Goal: Information Seeking & Learning: Learn about a topic

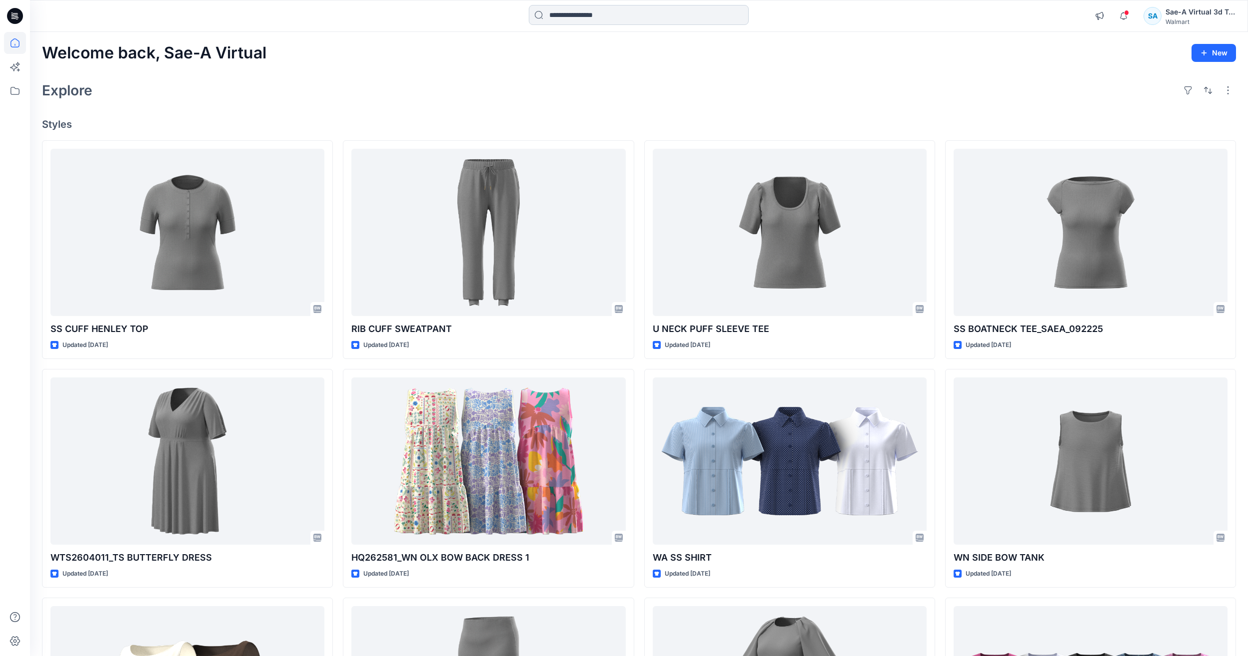
scroll to position [3841, 0]
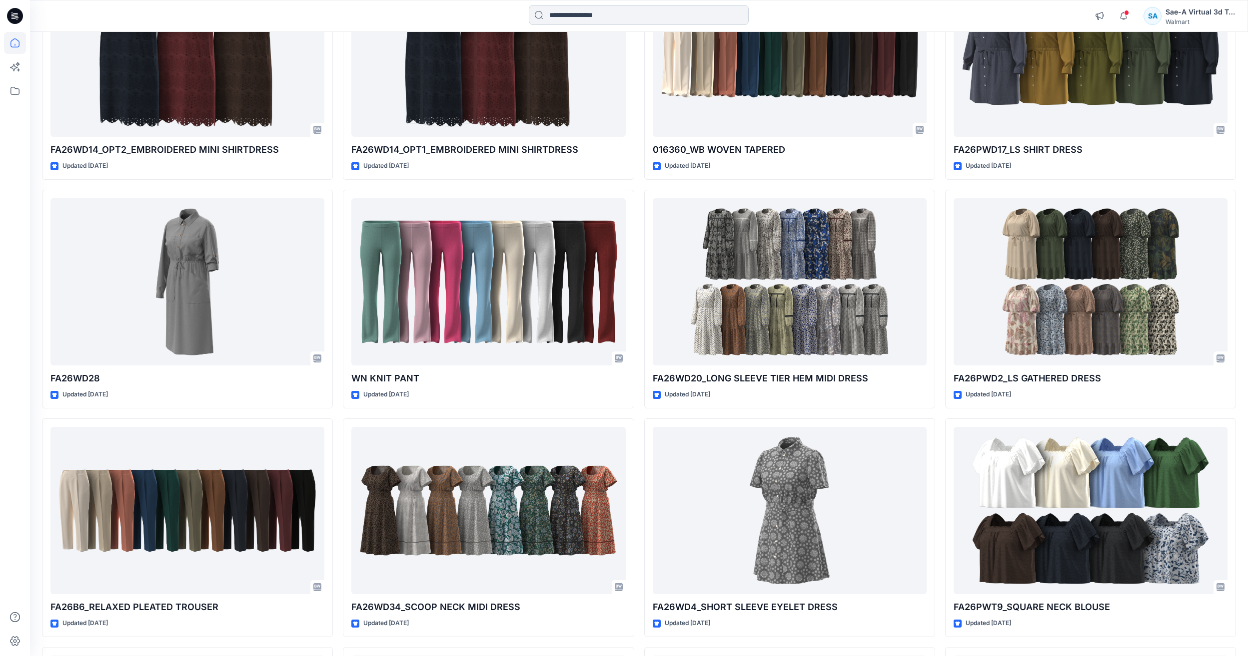
click at [586, 16] on input at bounding box center [639, 15] width 220 height 20
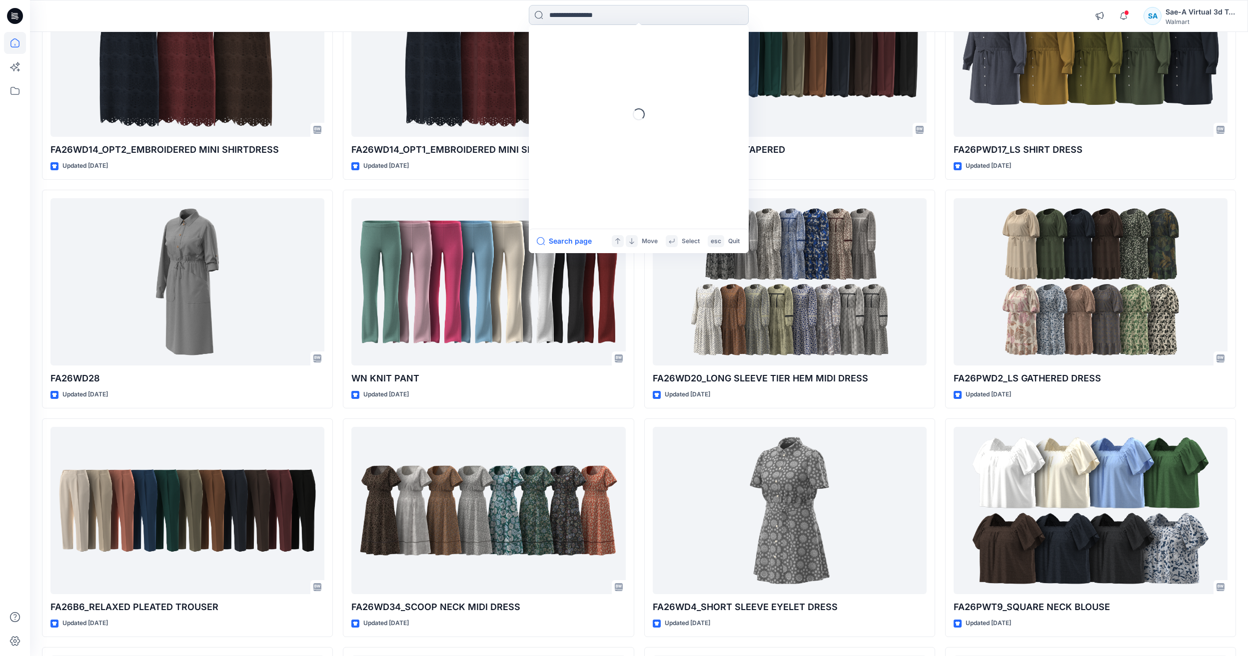
paste input "**********"
type input "**********"
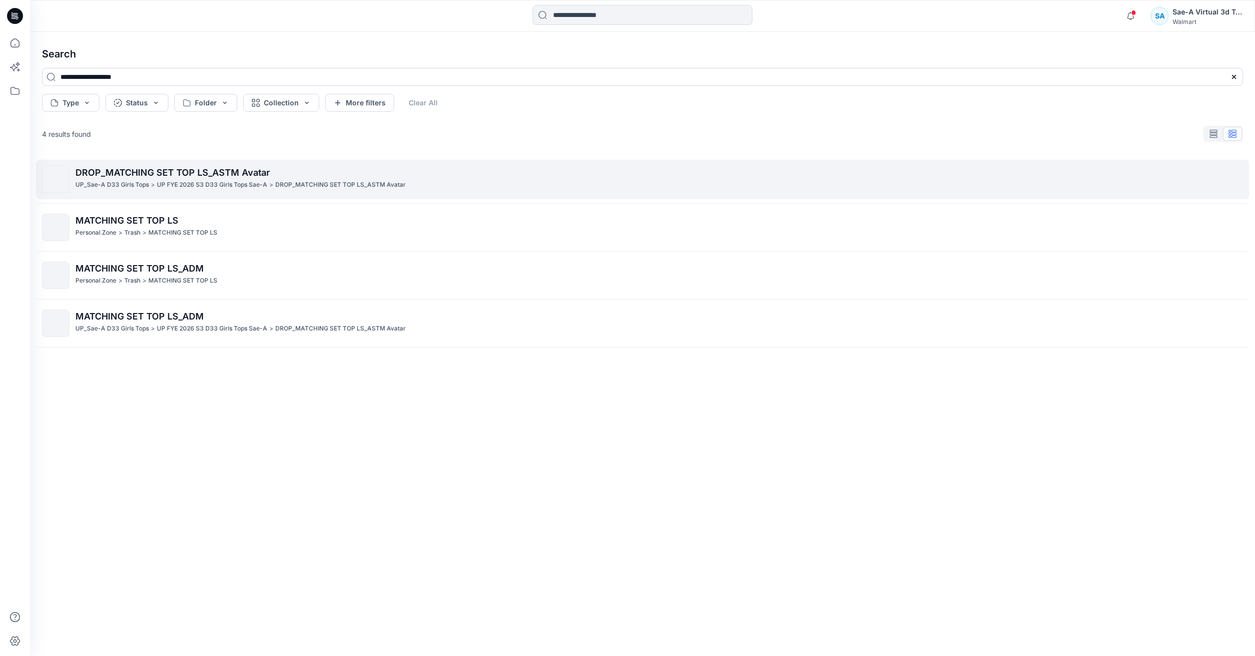
click at [231, 179] on p "DROP_MATCHING SET TOP LS_ASTM Avatar" at bounding box center [658, 173] width 1167 height 14
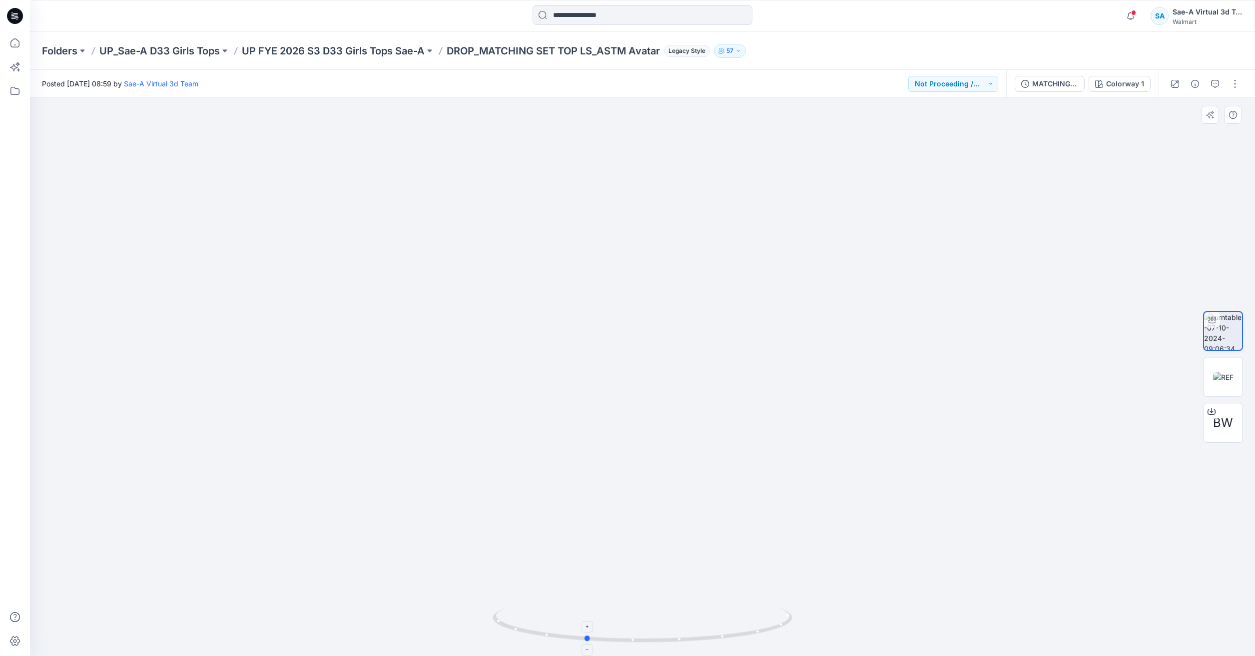
drag, startPoint x: 761, startPoint y: 633, endPoint x: 704, endPoint y: 643, distance: 57.7
click at [704, 643] on icon at bounding box center [644, 626] width 302 height 37
drag, startPoint x: 673, startPoint y: 643, endPoint x: 631, endPoint y: 638, distance: 42.8
click at [631, 638] on icon at bounding box center [644, 626] width 302 height 37
drag, startPoint x: 760, startPoint y: 637, endPoint x: -275, endPoint y: 390, distance: 1064.7
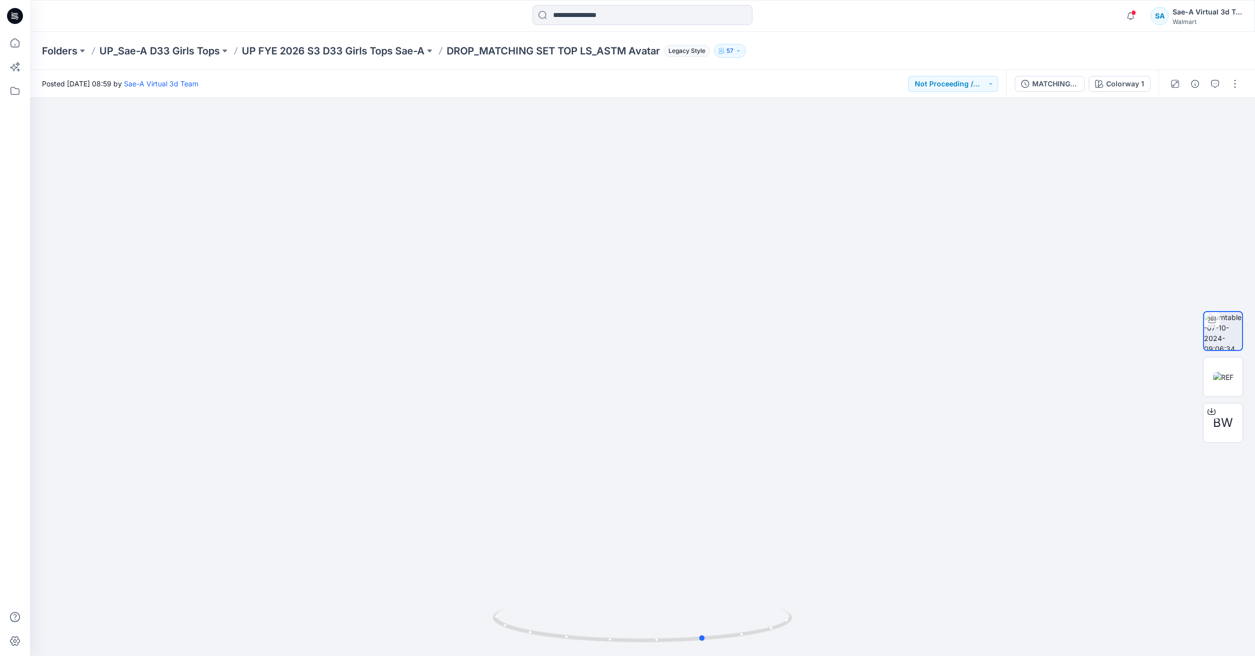
click at [0, 390] on html "Notifications [PERSON_NAME] [PERSON_NAME] commented on WA SS SHIRT_FULL COLORWA…" at bounding box center [627, 328] width 1255 height 656
click at [603, 17] on input at bounding box center [643, 15] width 220 height 20
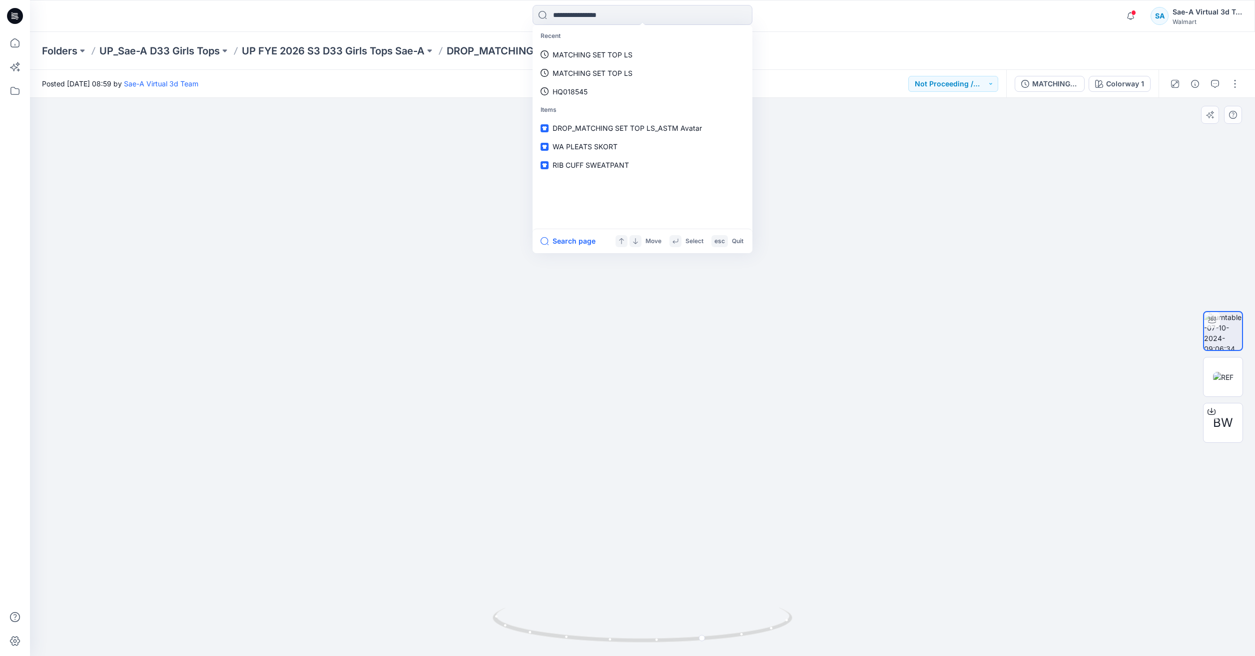
click at [618, 430] on img at bounding box center [642, 335] width 728 height 644
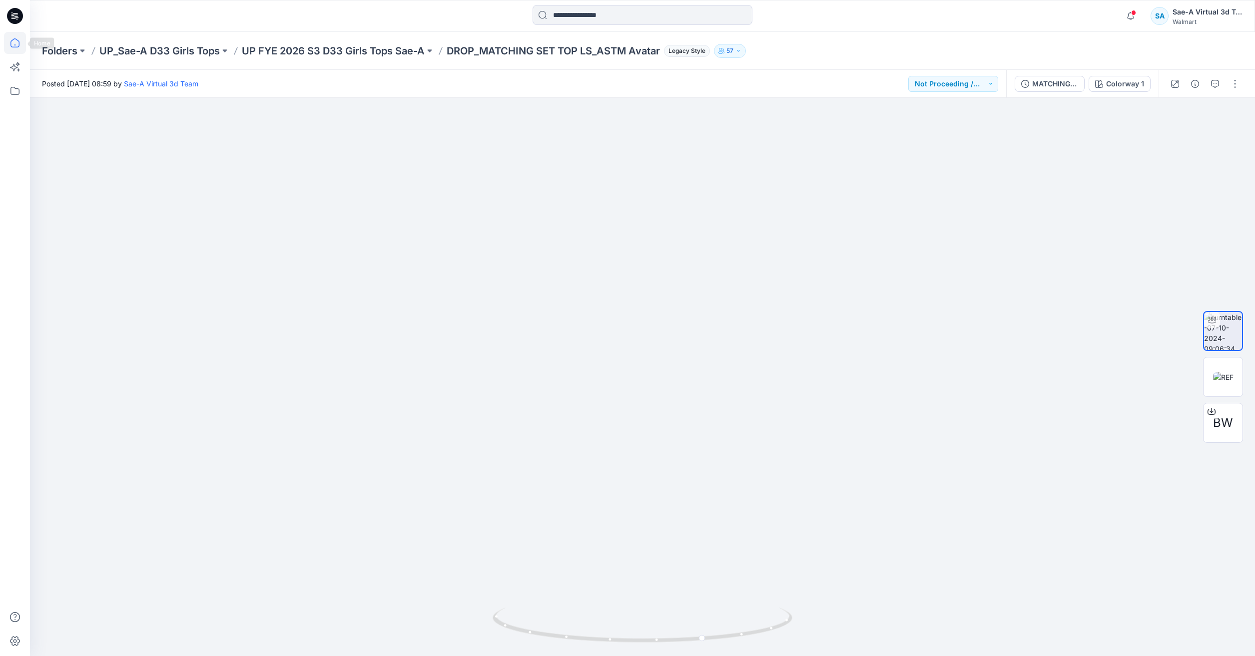
click at [18, 45] on icon at bounding box center [15, 43] width 22 height 22
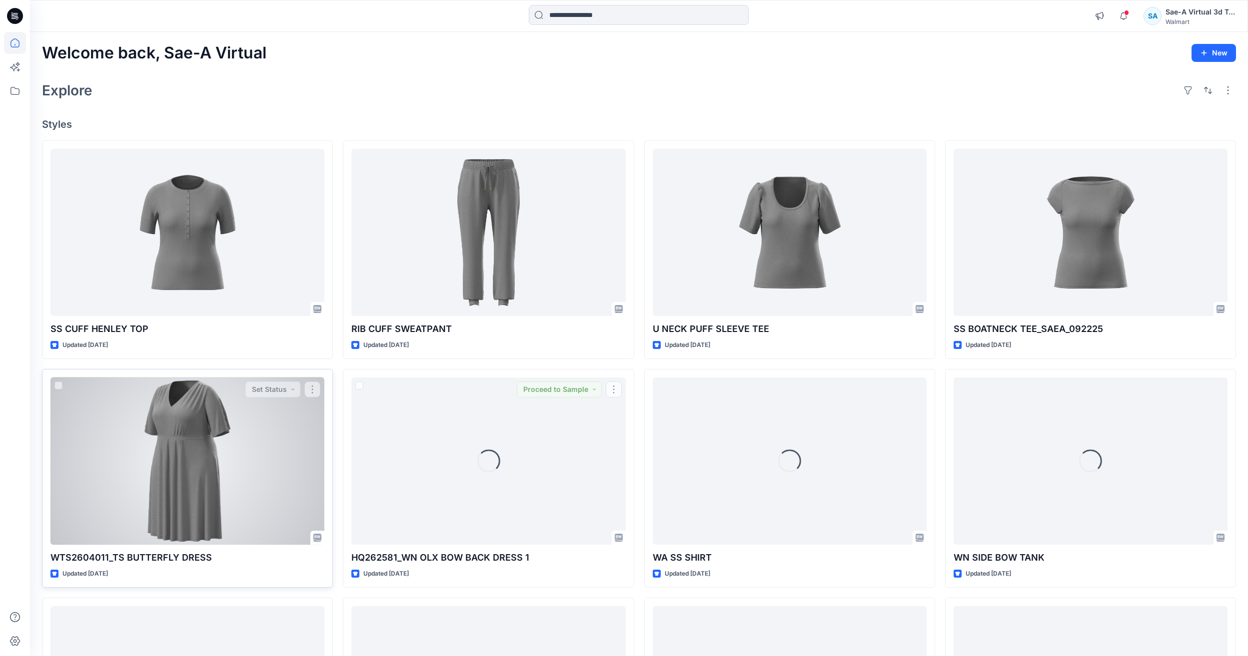
click at [302, 455] on div at bounding box center [187, 461] width 274 height 167
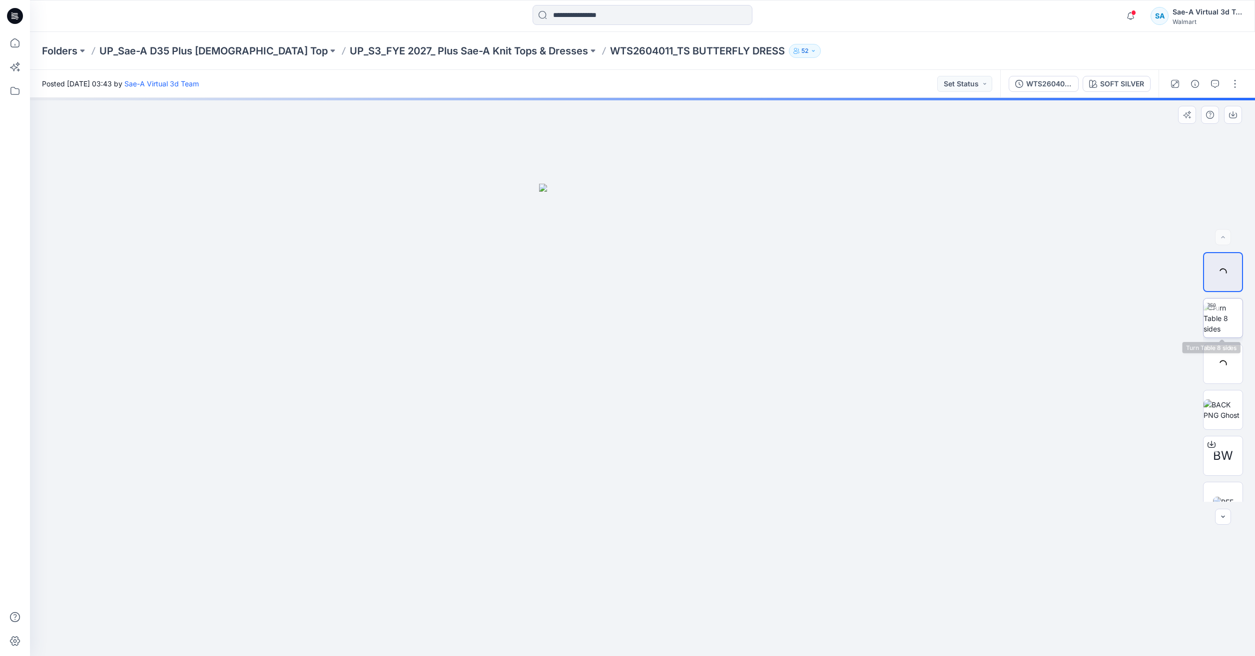
click at [1209, 313] on div at bounding box center [1212, 307] width 16 height 16
drag, startPoint x: 746, startPoint y: 637, endPoint x: 489, endPoint y: 587, distance: 262.0
click at [489, 587] on div at bounding box center [642, 377] width 1225 height 559
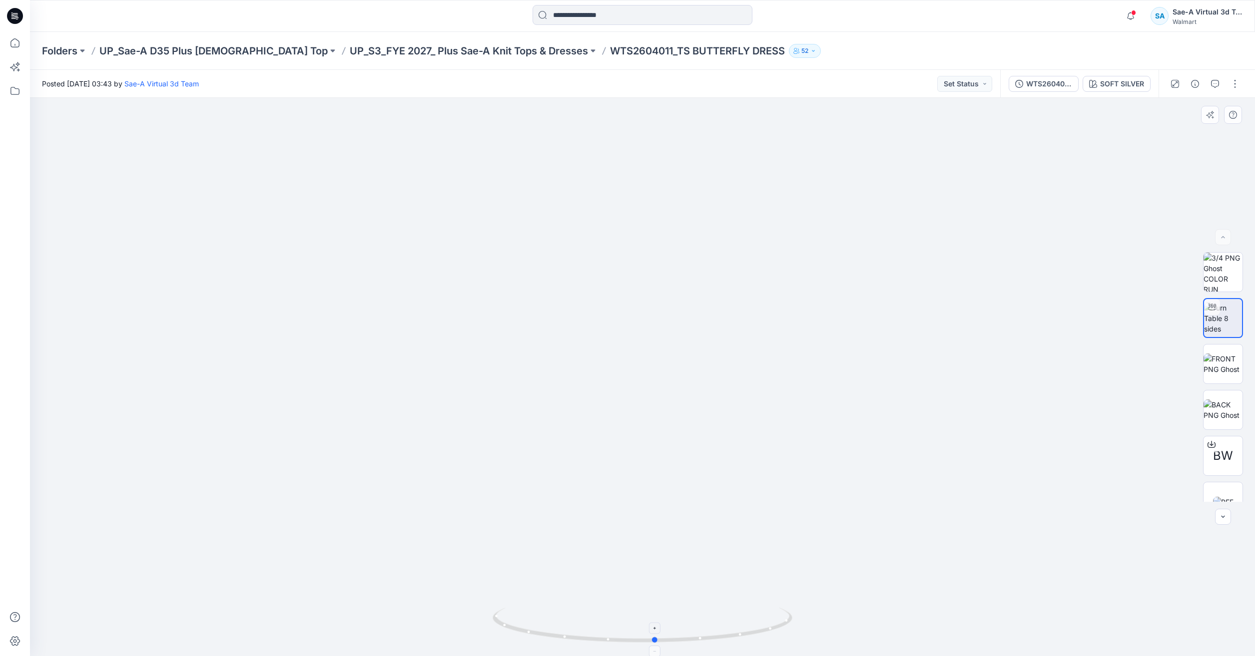
drag, startPoint x: 730, startPoint y: 648, endPoint x: 702, endPoint y: 639, distance: 29.4
click at [702, 639] on div at bounding box center [643, 632] width 300 height 50
drag, startPoint x: 754, startPoint y: 645, endPoint x: 604, endPoint y: 638, distance: 150.5
click at [604, 638] on icon at bounding box center [644, 626] width 302 height 37
drag, startPoint x: 631, startPoint y: 636, endPoint x: 763, endPoint y: 637, distance: 132.9
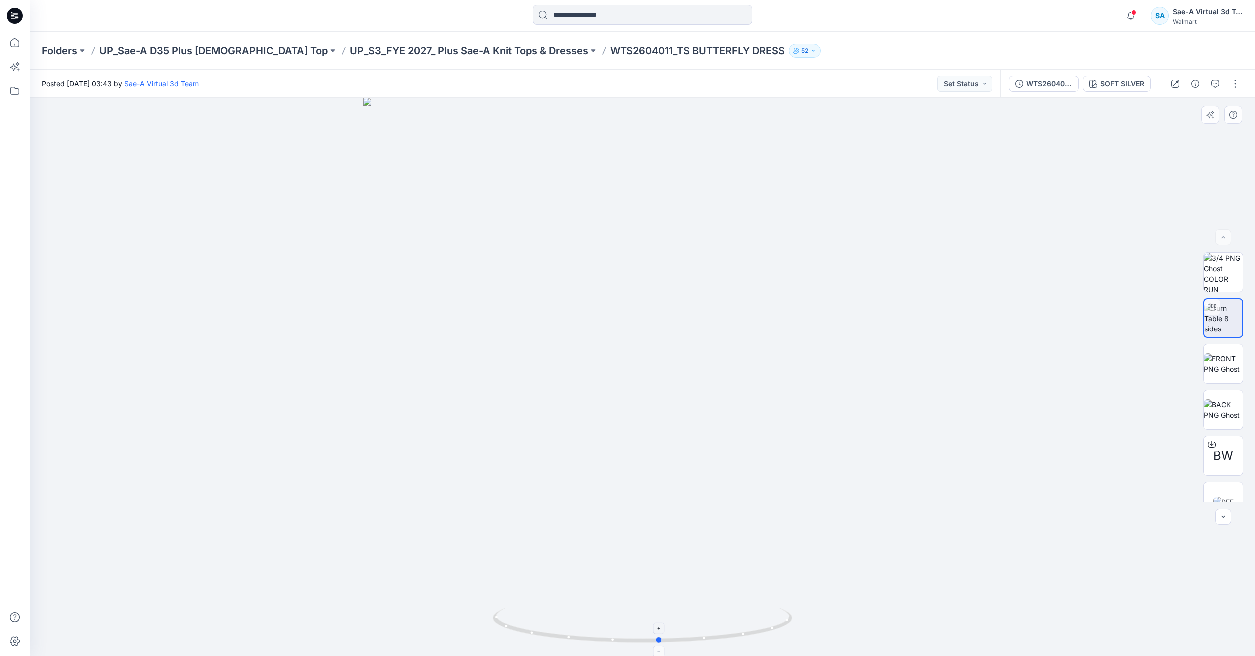
click at [763, 637] on icon at bounding box center [644, 626] width 302 height 37
click at [16, 44] on icon at bounding box center [15, 43] width 22 height 22
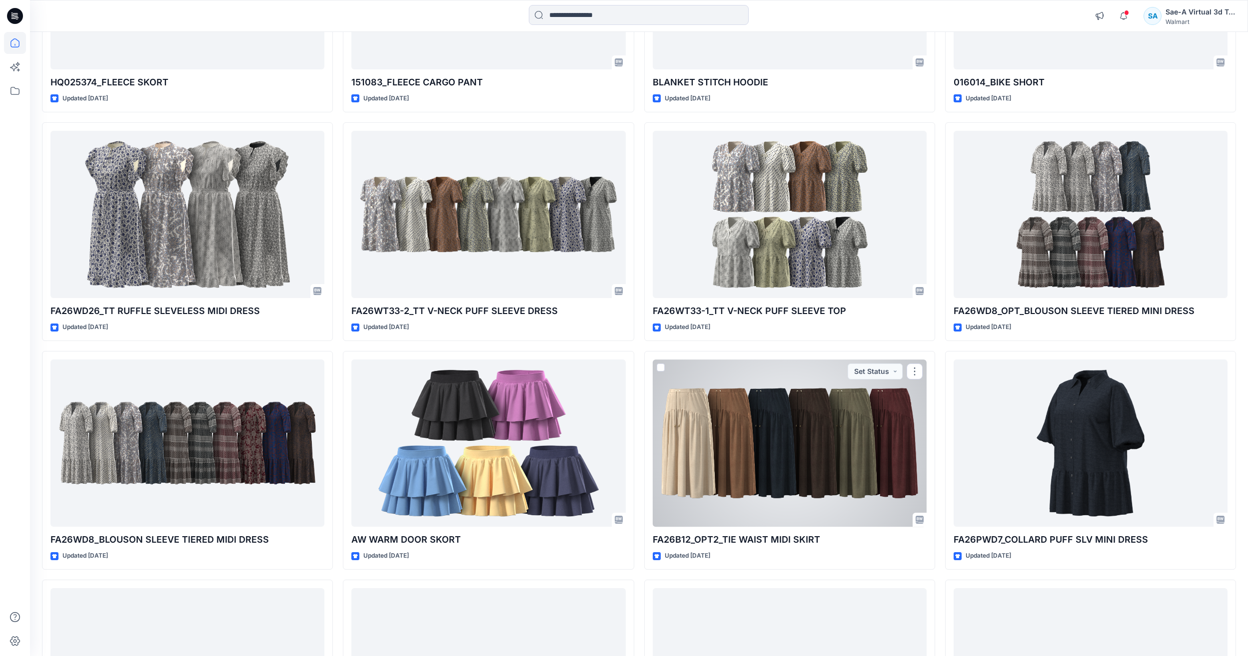
scroll to position [3004, 0]
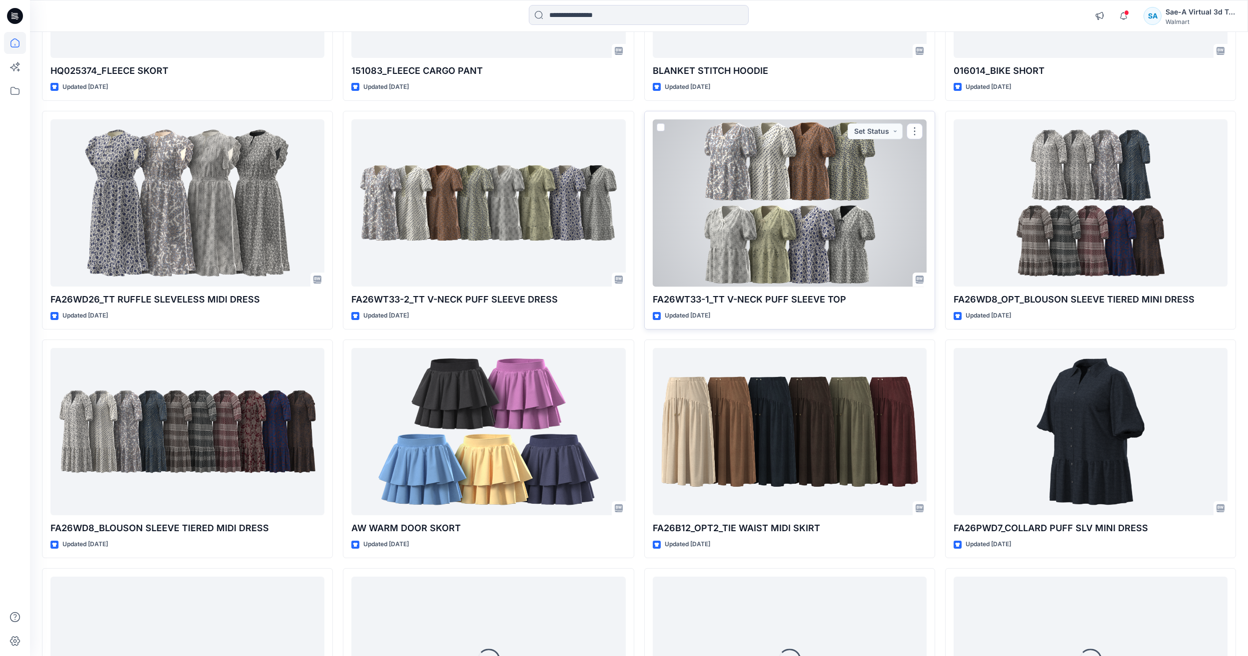
click at [852, 201] on div at bounding box center [789, 202] width 274 height 167
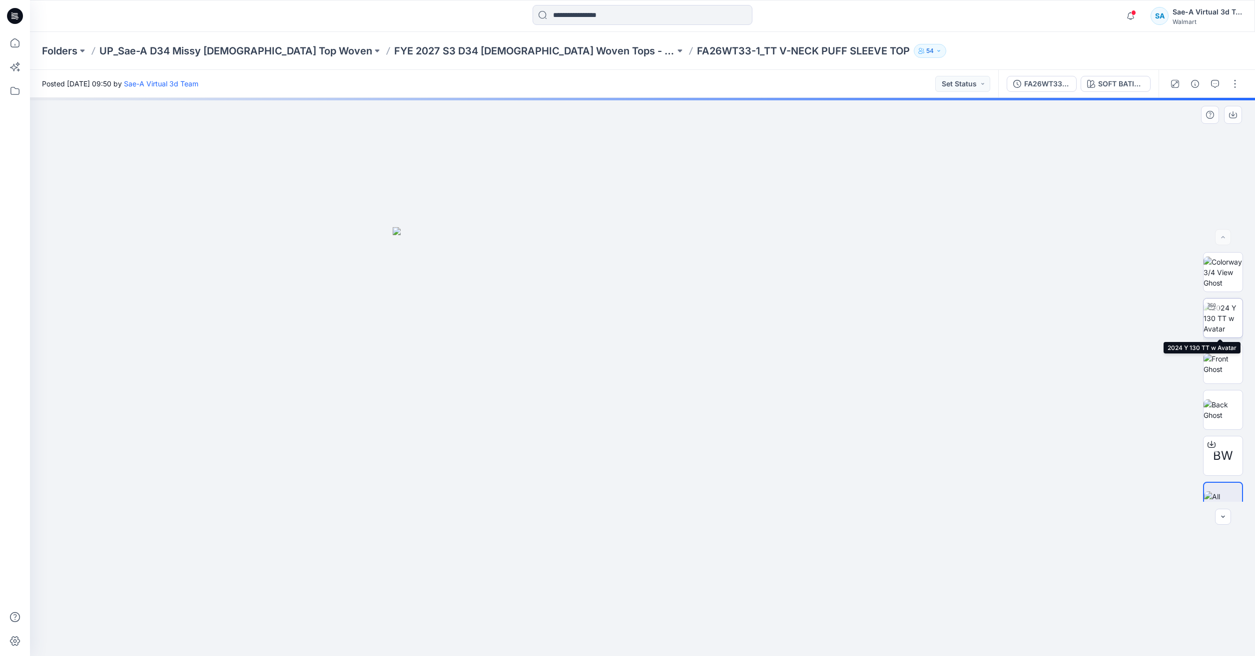
click at [1228, 310] on img at bounding box center [1223, 318] width 39 height 31
click at [733, 312] on div at bounding box center [642, 377] width 1225 height 559
drag, startPoint x: 780, startPoint y: 630, endPoint x: 773, endPoint y: 596, distance: 35.2
click at [773, 596] on div at bounding box center [642, 377] width 1225 height 559
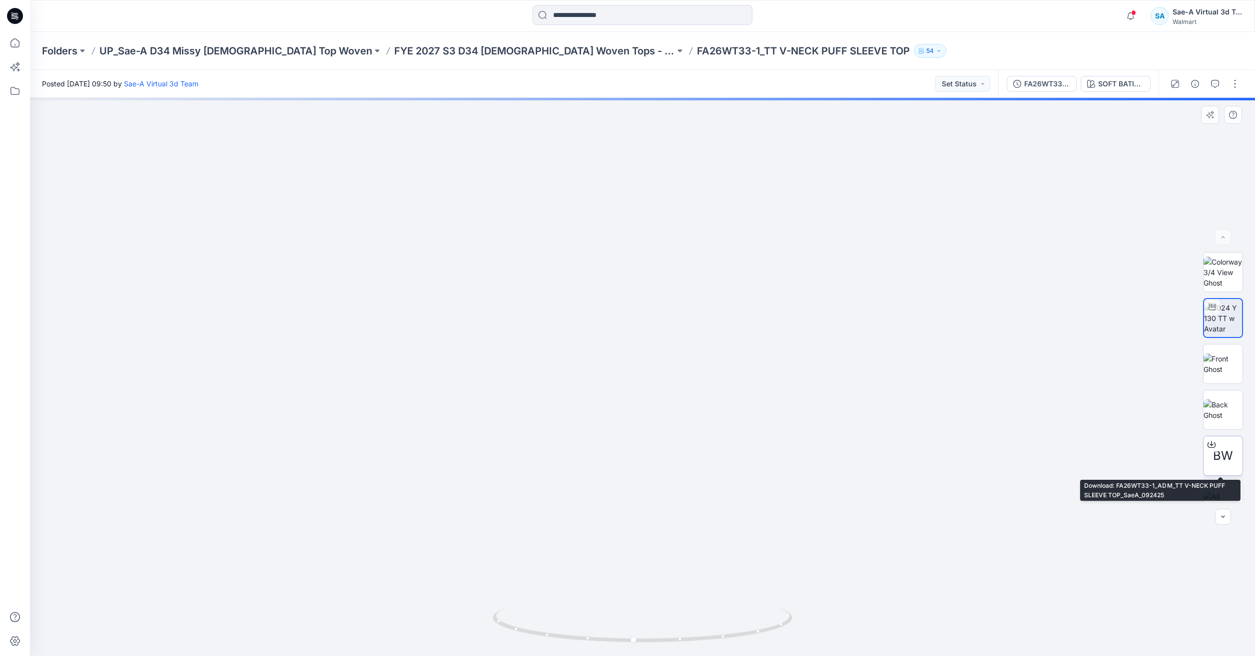
click at [1236, 463] on div "BW" at bounding box center [1223, 456] width 40 height 40
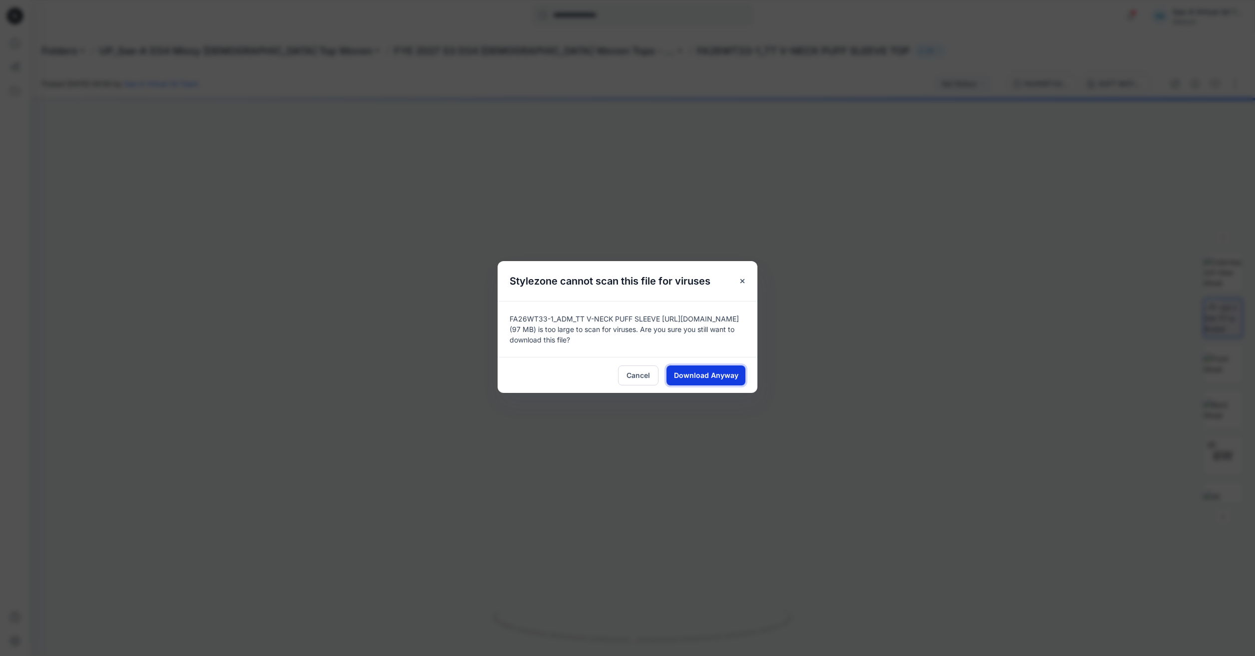
click at [708, 375] on span "Download Anyway" at bounding box center [706, 375] width 64 height 10
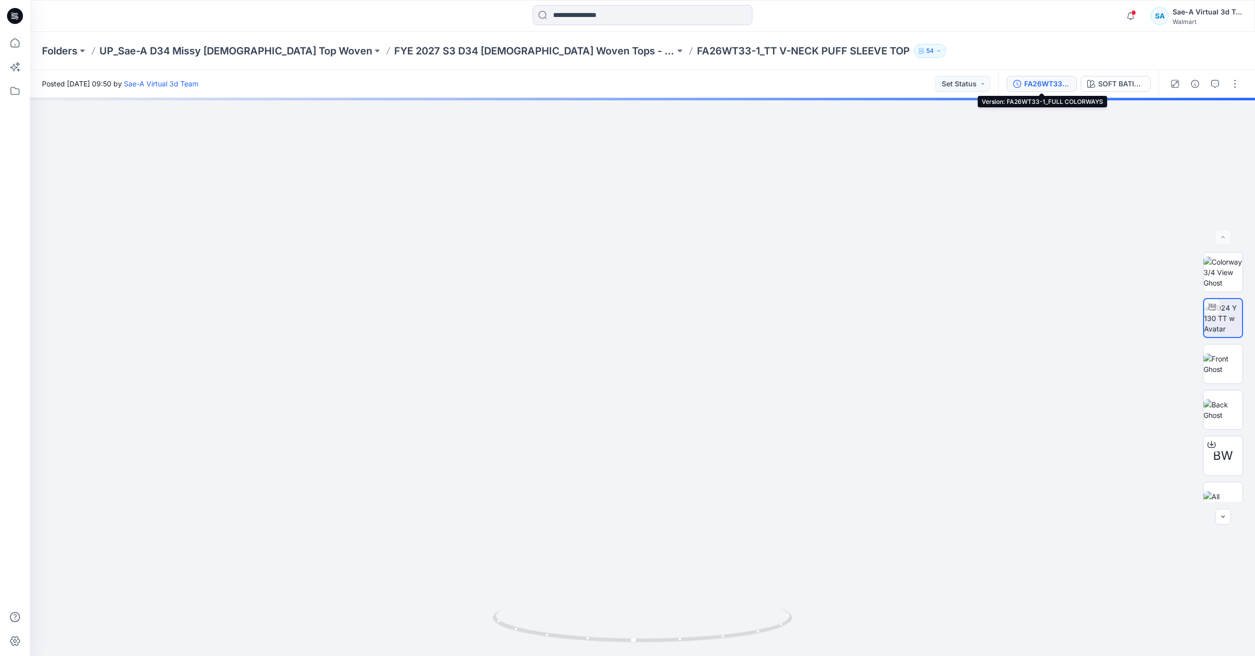
click at [1044, 90] on button "FA26WT33-1_FULL COLORWAYS" at bounding box center [1042, 84] width 70 height 16
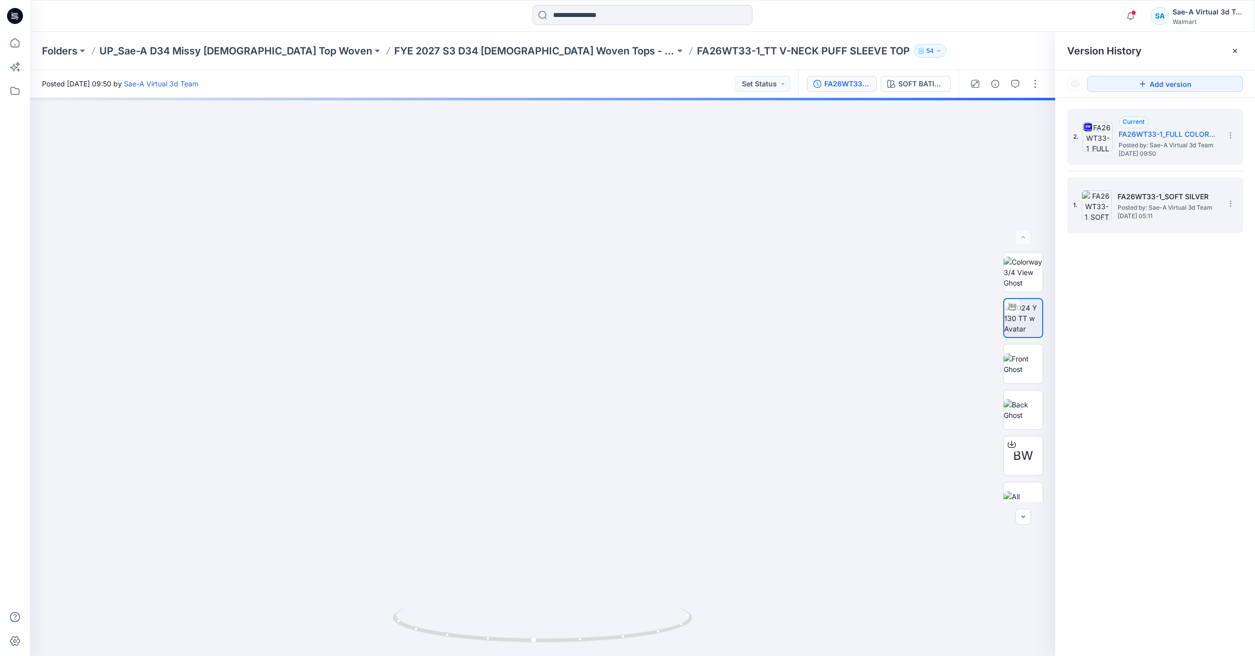
click at [1134, 204] on span "Posted by: Sae-A Virtual 3d Team" at bounding box center [1168, 208] width 100 height 10
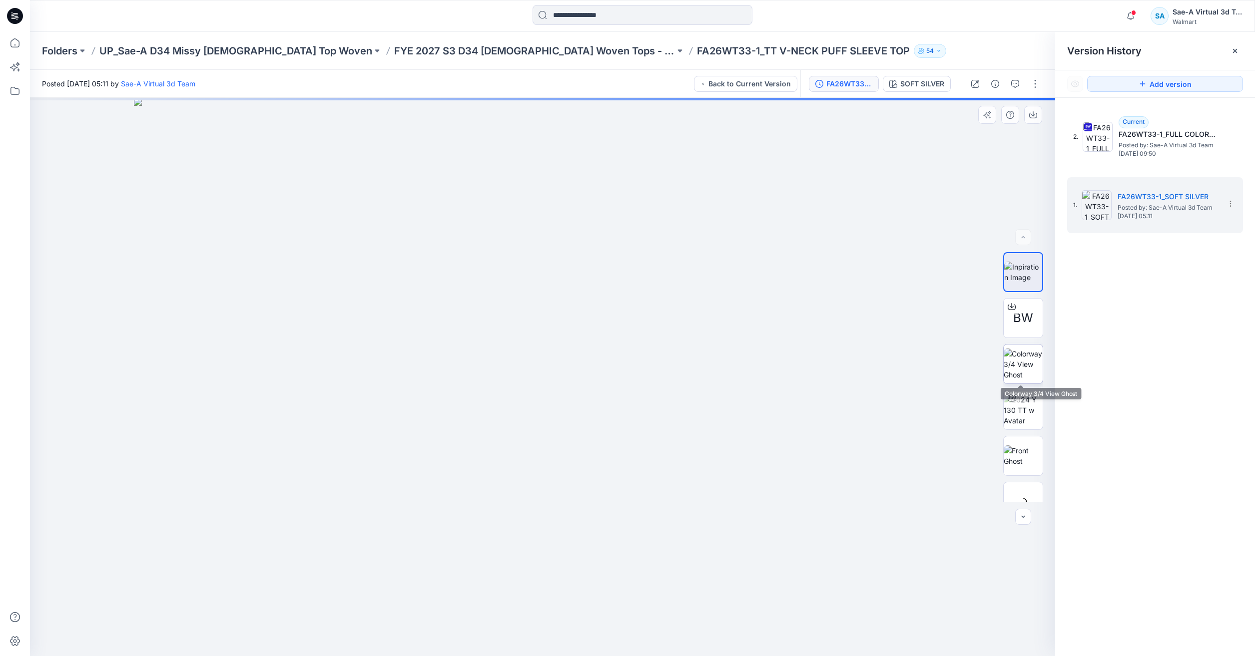
click at [1026, 363] on img at bounding box center [1023, 364] width 39 height 31
click at [1017, 400] on img at bounding box center [1023, 410] width 39 height 31
drag, startPoint x: 723, startPoint y: 508, endPoint x: 713, endPoint y: 485, distance: 25.3
click at [668, 622] on icon at bounding box center [544, 626] width 302 height 37
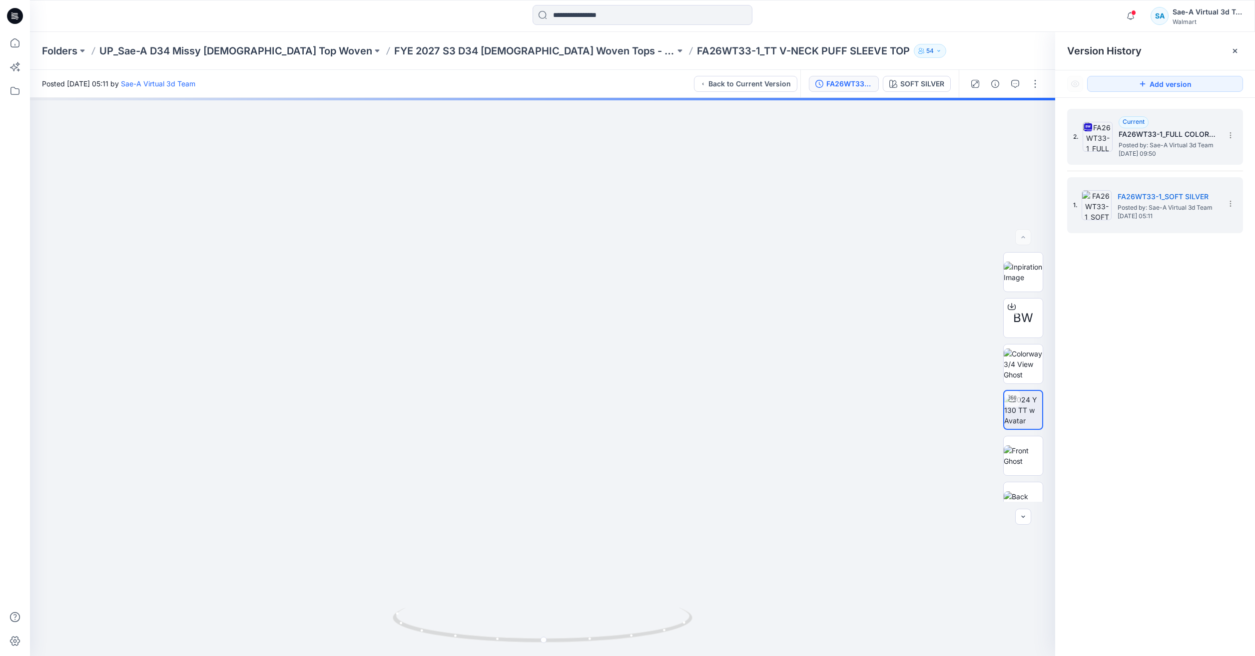
click at [1200, 153] on span "[DATE] 09:50" at bounding box center [1169, 153] width 100 height 7
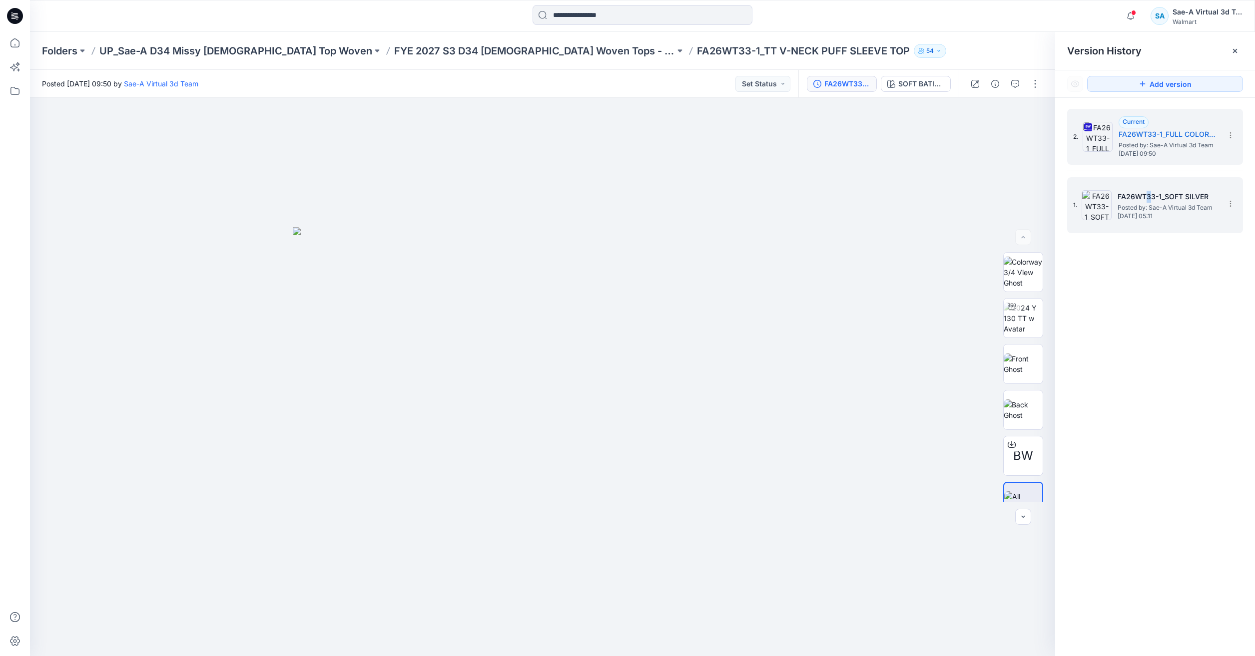
click at [1149, 177] on div "1. FA26WT33-1_SOFT SILVER Posted by: Sae-A Virtual 3d Team [DATE] 05:11" at bounding box center [1155, 205] width 176 height 56
drag, startPoint x: 1149, startPoint y: 177, endPoint x: 1129, endPoint y: 195, distance: 26.9
click at [1129, 195] on h5 "FA26WT33-1_SOFT SILVER" at bounding box center [1168, 197] width 100 height 12
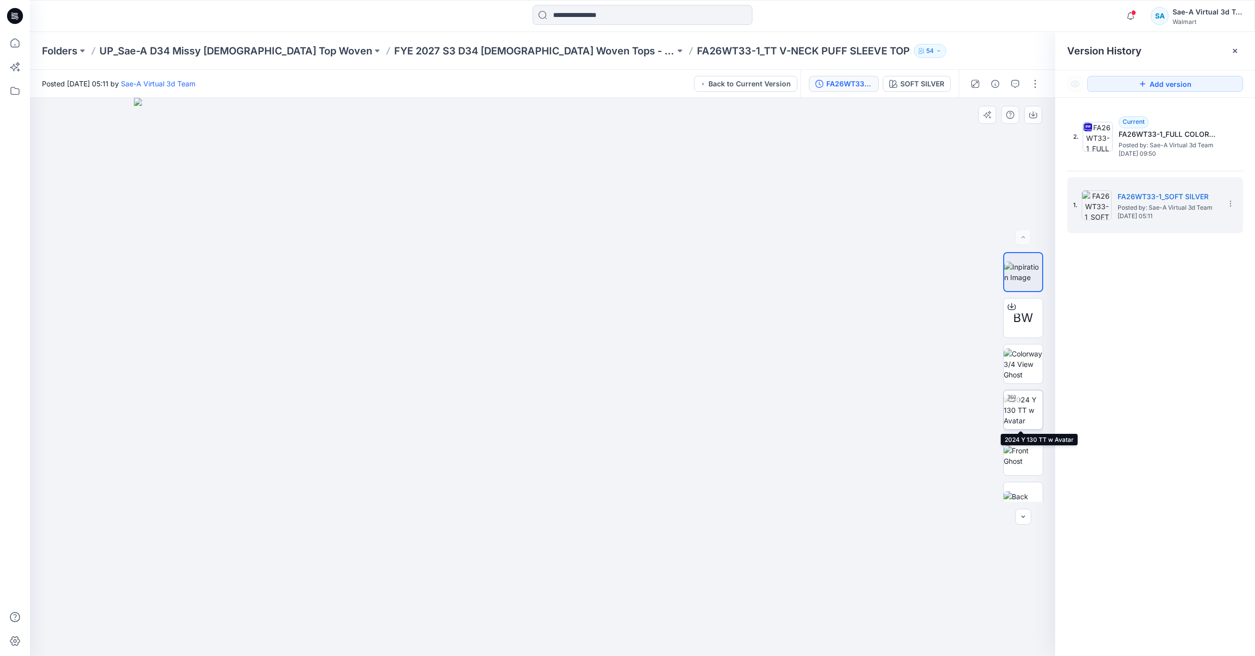
click at [1016, 425] on img at bounding box center [1023, 410] width 39 height 31
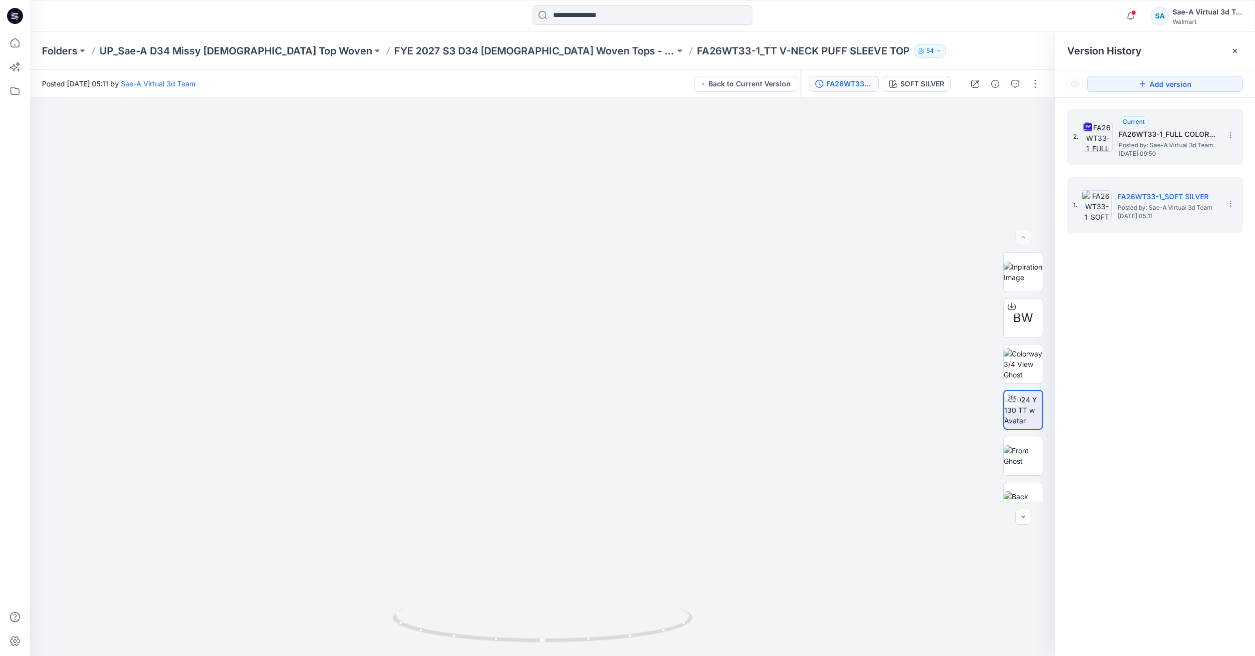
click at [1163, 140] on span "Posted by: Sae-A Virtual 3d Team" at bounding box center [1169, 145] width 100 height 10
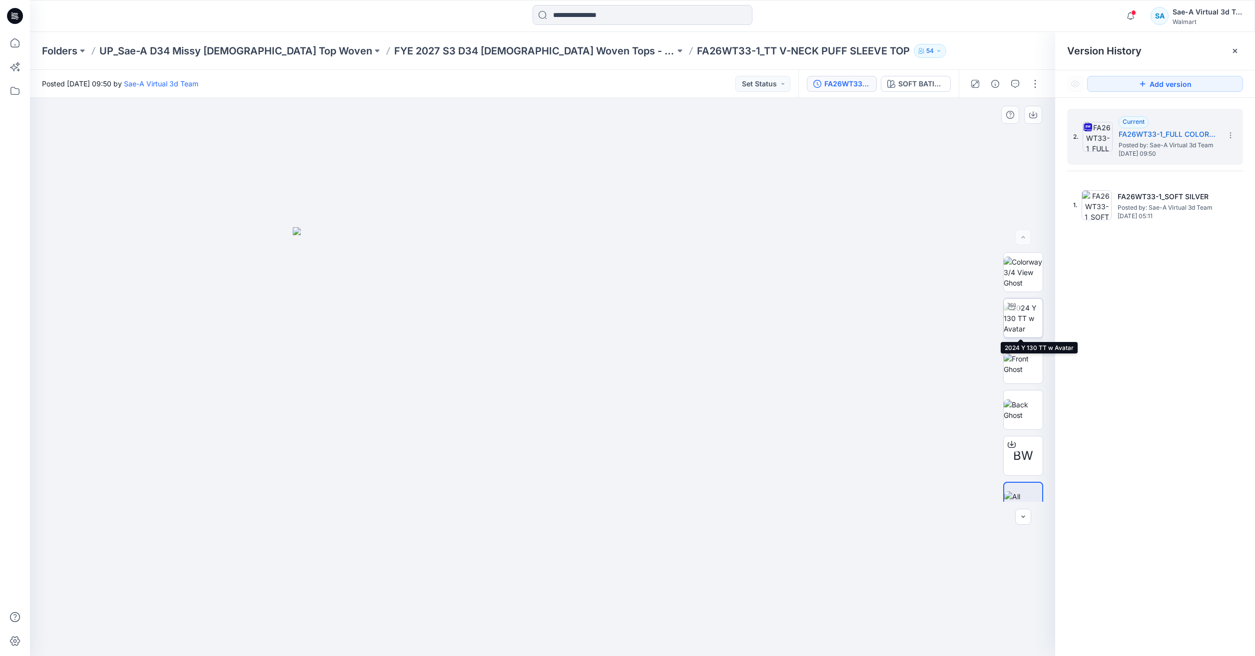
click at [1024, 321] on img at bounding box center [1023, 318] width 39 height 31
drag, startPoint x: 694, startPoint y: 304, endPoint x: 695, endPoint y: 275, distance: 29.0
drag, startPoint x: 624, startPoint y: 632, endPoint x: 584, endPoint y: 575, distance: 69.9
click at [494, 616] on icon at bounding box center [544, 626] width 302 height 37
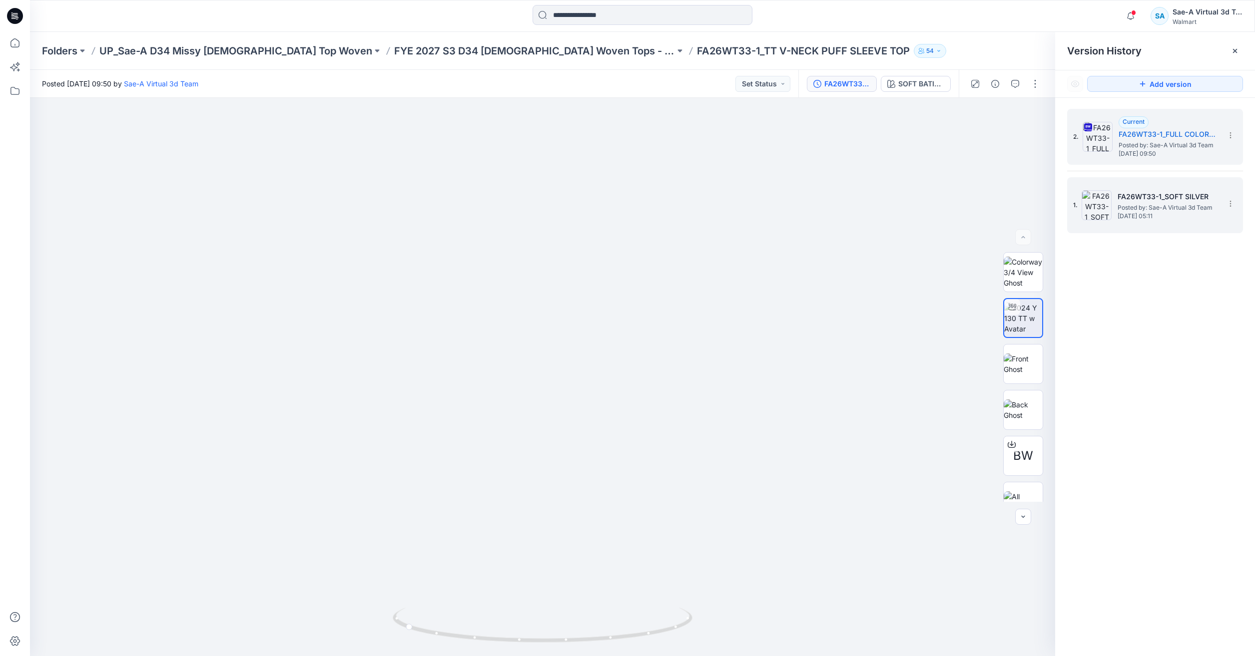
click at [1157, 193] on h5 "FA26WT33-1_SOFT SILVER" at bounding box center [1168, 197] width 100 height 12
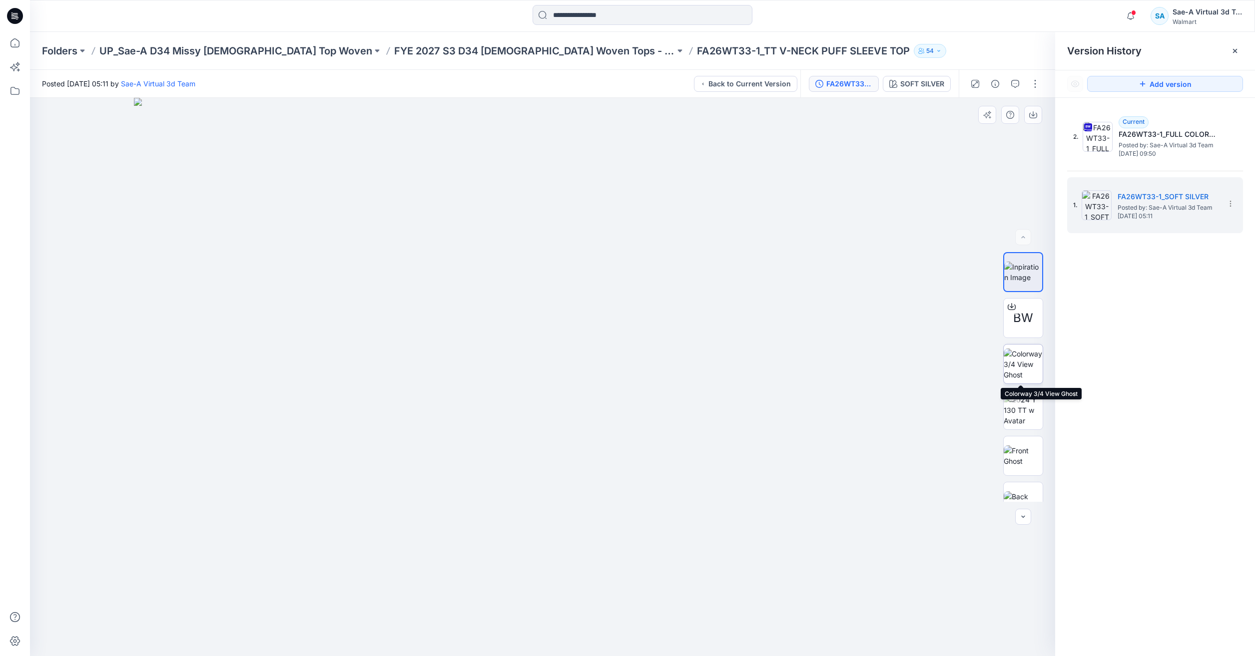
click at [1010, 360] on img at bounding box center [1023, 364] width 39 height 31
click at [1018, 407] on img at bounding box center [1023, 410] width 39 height 31
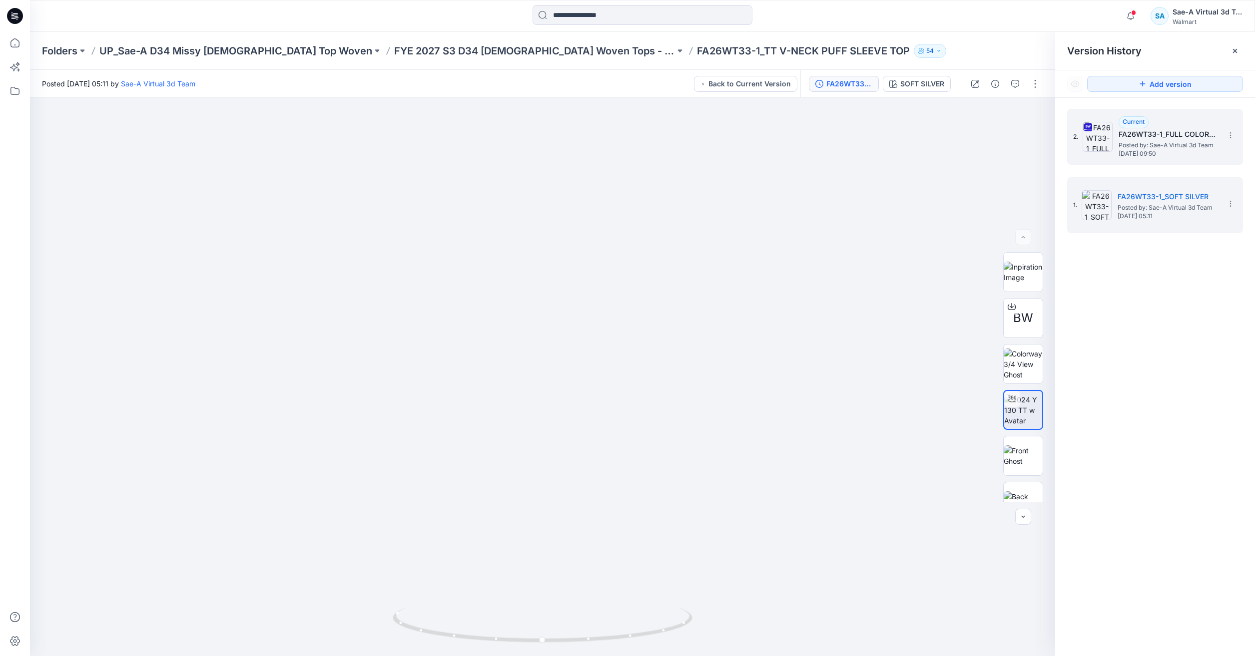
click at [1171, 156] on span "[DATE] 09:50" at bounding box center [1169, 153] width 100 height 7
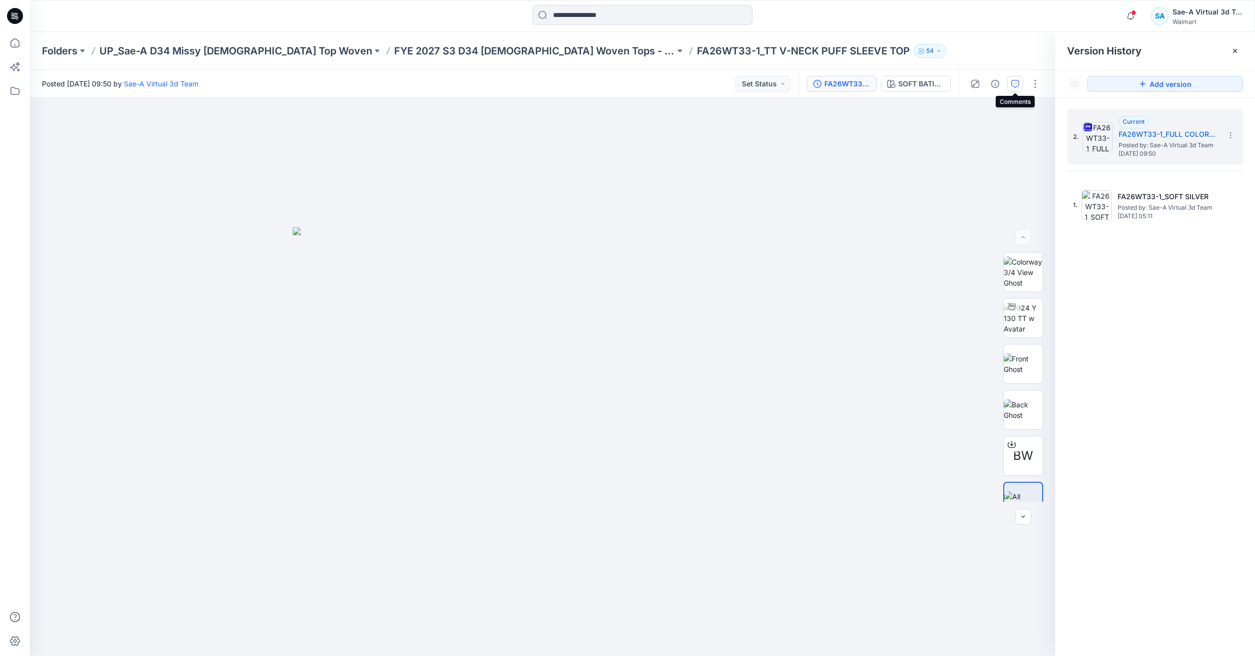
click at [1008, 77] on button "button" at bounding box center [1015, 84] width 16 height 16
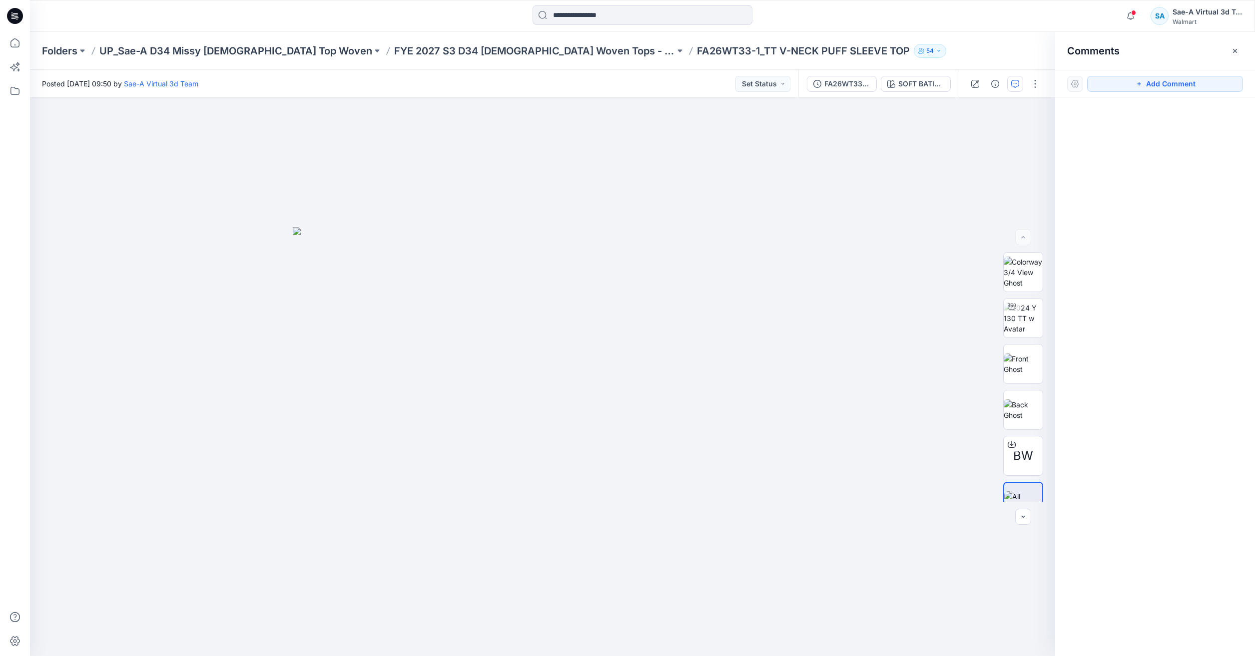
click at [823, 73] on div "FA26WT33-1_FULL COLORWAYS SOFT BATIK PEARLS FLORAL" at bounding box center [878, 84] width 160 height 28
click at [830, 79] on div "FA26WT33-1_FULL COLORWAYS" at bounding box center [847, 83] width 46 height 11
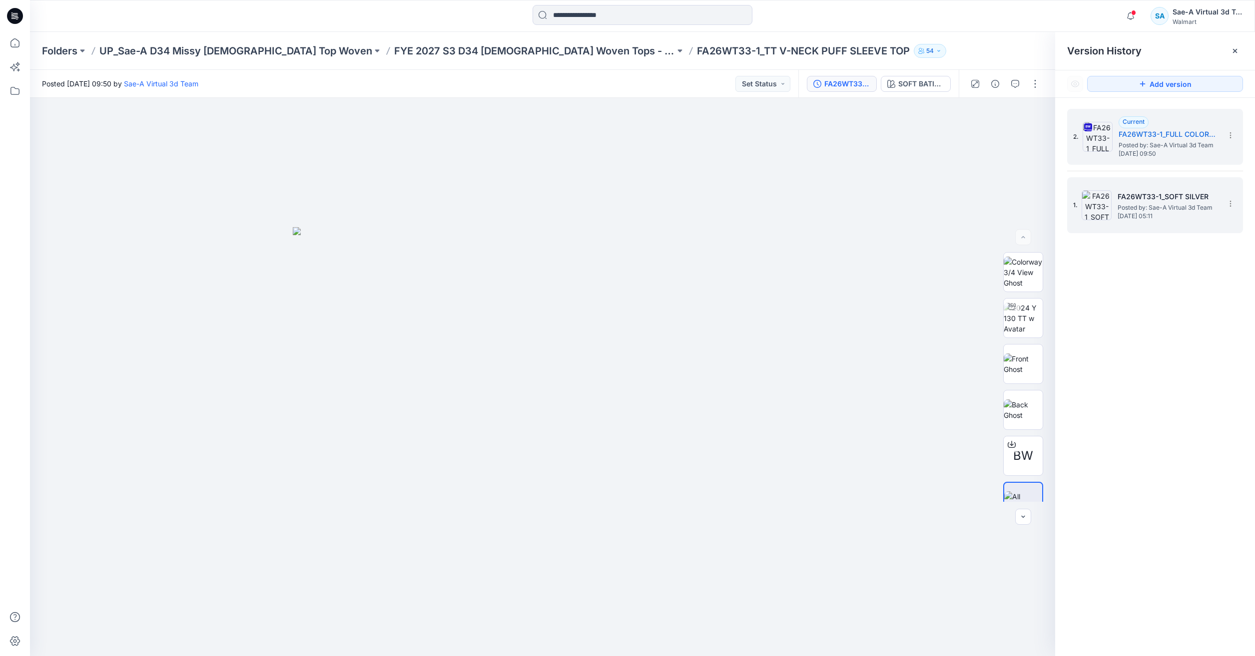
click at [1148, 220] on span "[DATE] 05:11" at bounding box center [1168, 216] width 100 height 7
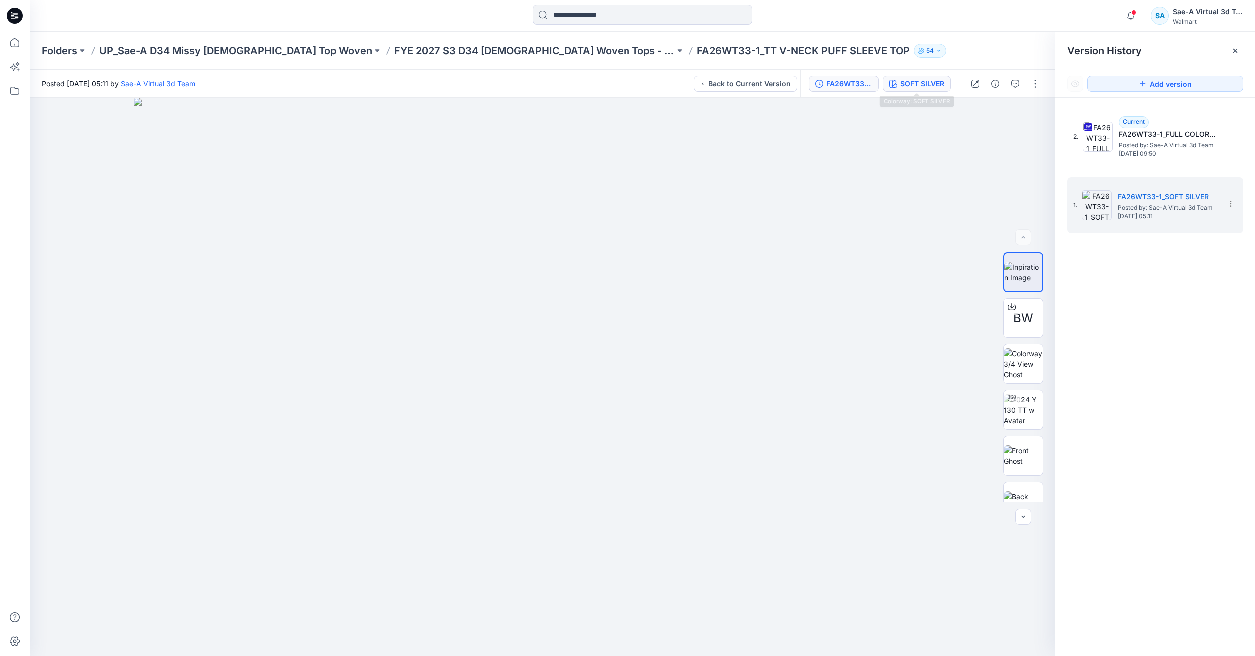
click at [909, 86] on div "SOFT SILVER" at bounding box center [922, 83] width 44 height 11
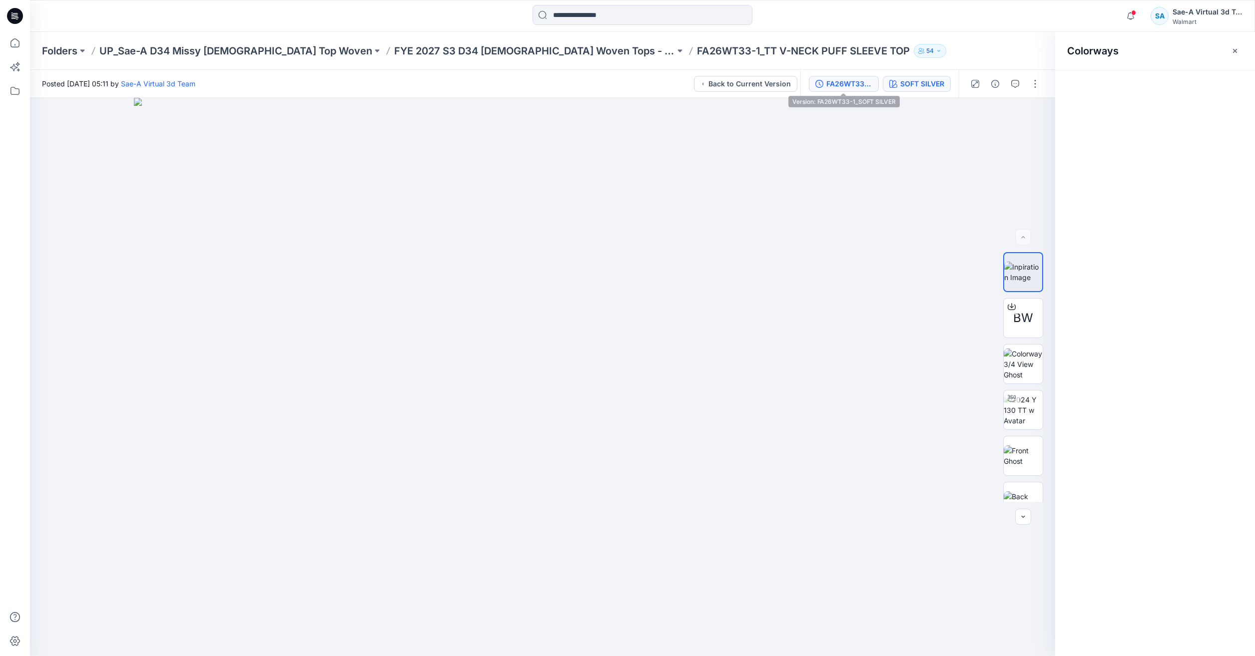
click at [850, 89] on div "FA26WT33-1_SOFT SILVER" at bounding box center [849, 83] width 46 height 11
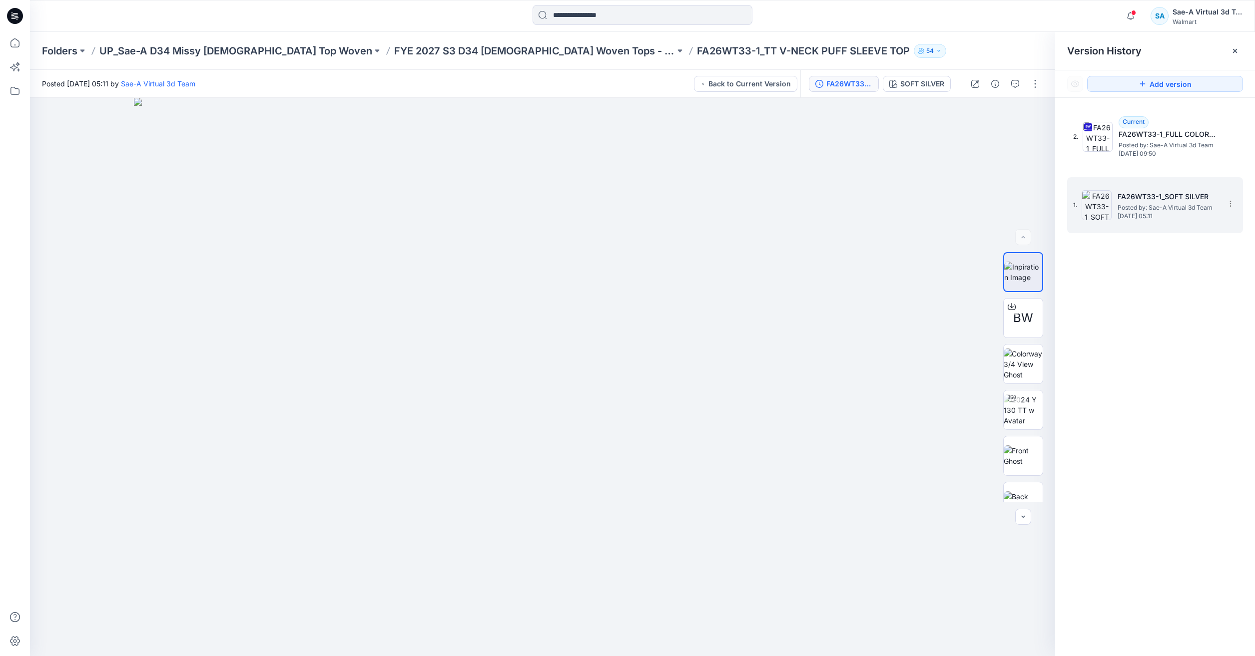
drag, startPoint x: 1168, startPoint y: 150, endPoint x: 1146, endPoint y: 186, distance: 42.2
click at [1169, 150] on span "[DATE] 09:50" at bounding box center [1169, 153] width 100 height 7
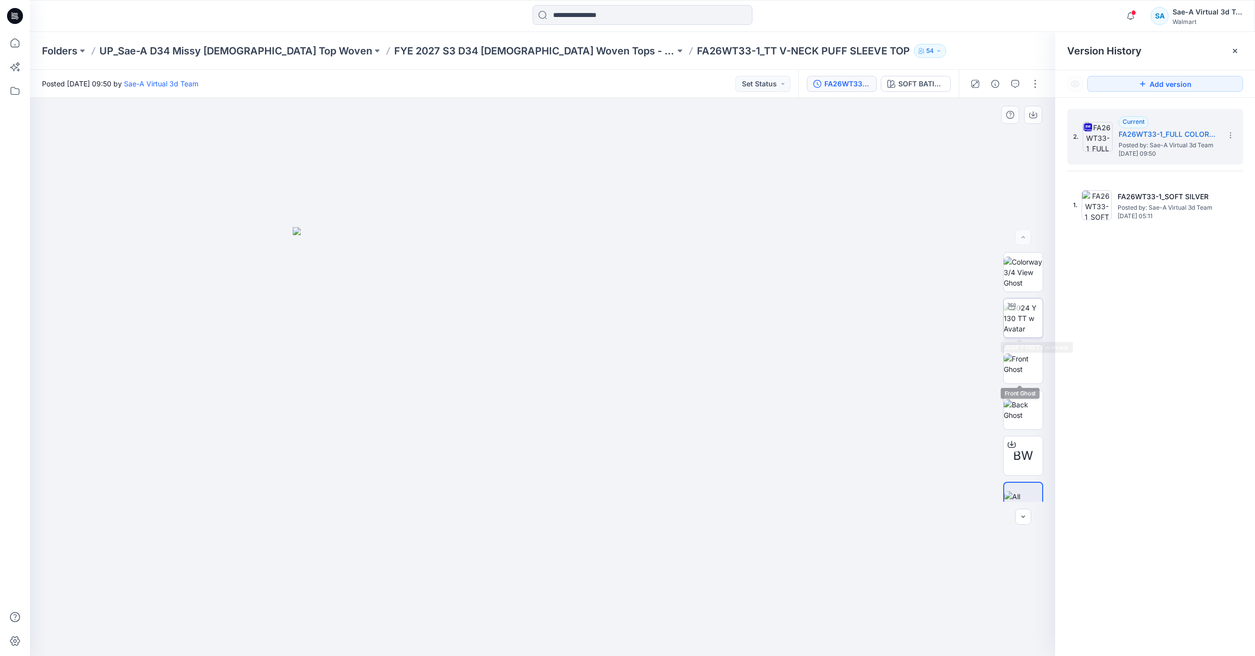
click at [1025, 327] on img at bounding box center [1023, 318] width 39 height 31
click at [697, 44] on p "FA26WT33-1_TT V-NECK PUFF SLEEVE TOP" at bounding box center [803, 51] width 213 height 14
copy p "FA26WT33"
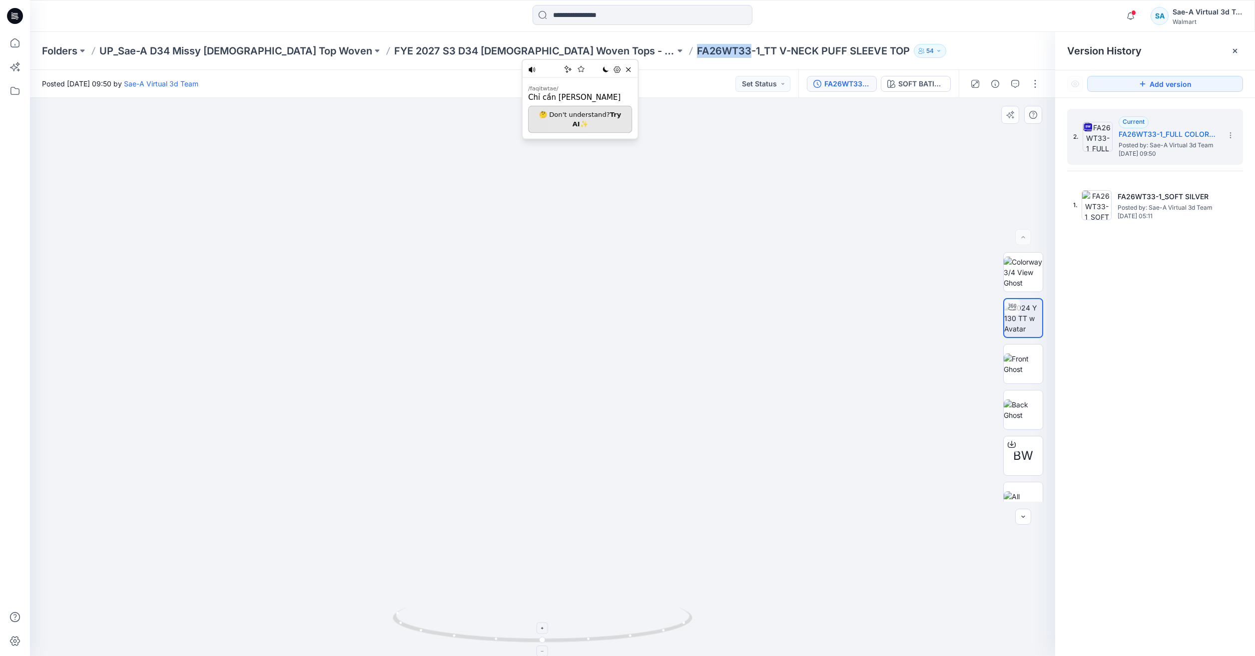
drag, startPoint x: 694, startPoint y: 634, endPoint x: 663, endPoint y: 641, distance: 31.2
click at [607, 603] on img at bounding box center [452, 142] width 1439 height 1028
drag, startPoint x: 645, startPoint y: 642, endPoint x: 360, endPoint y: 610, distance: 287.1
click at [360, 610] on div at bounding box center [542, 377] width 1025 height 559
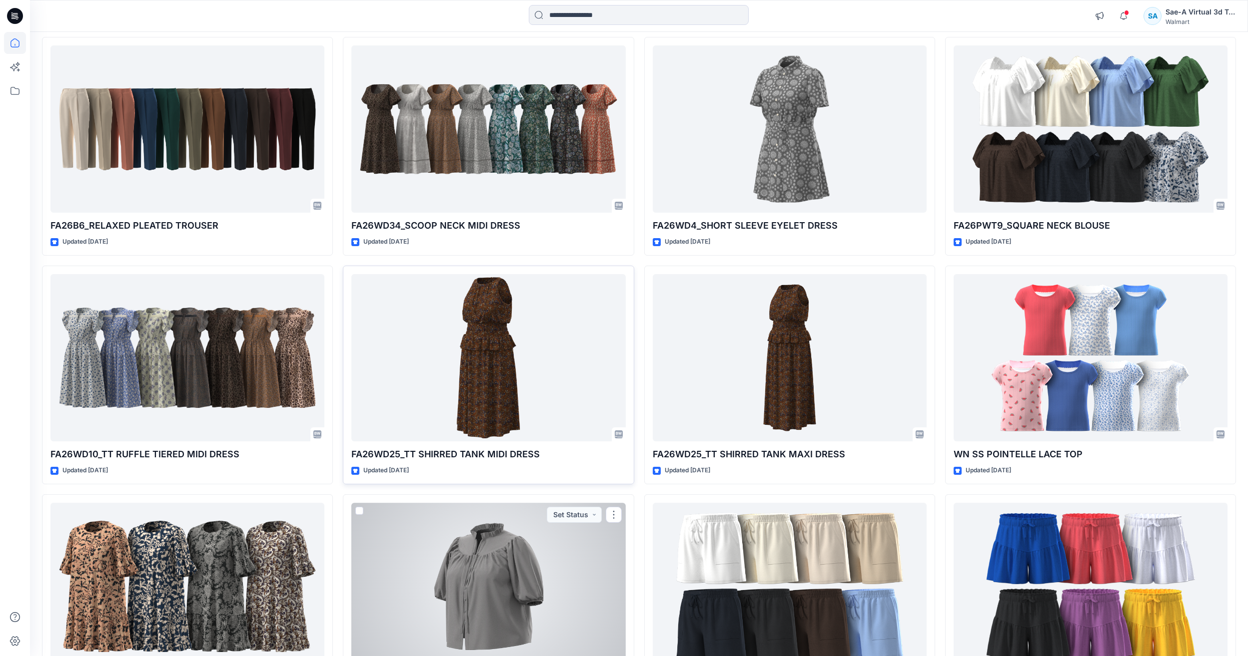
scroll to position [4240, 0]
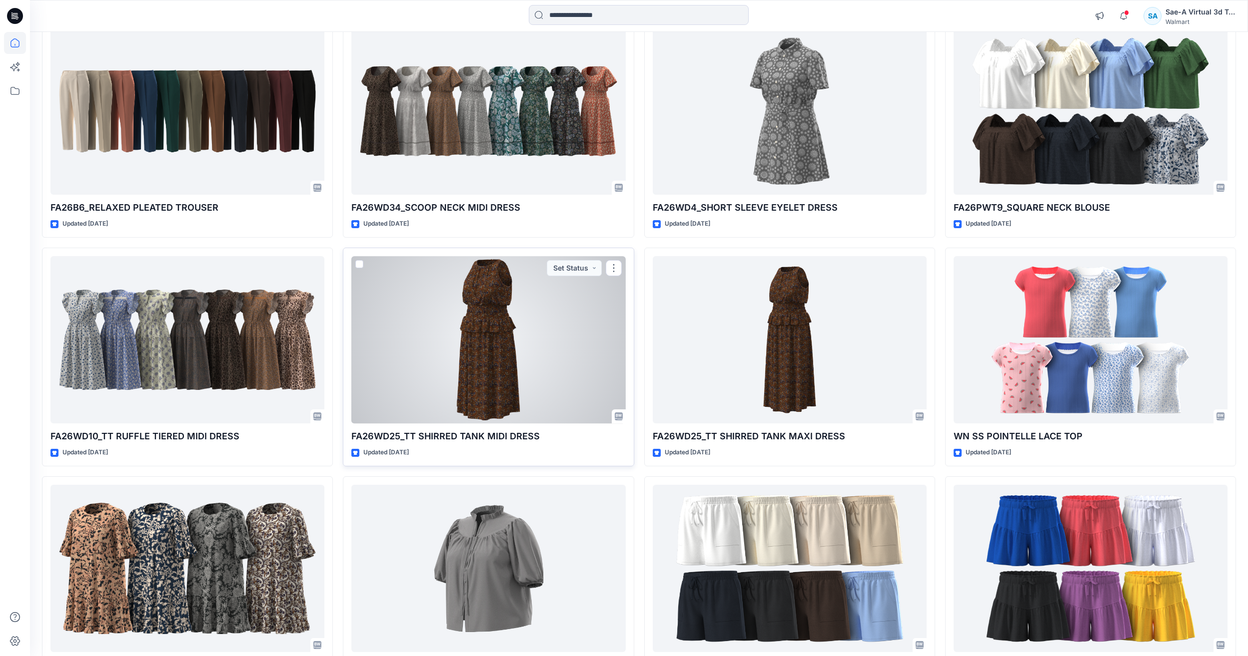
click at [542, 339] on div at bounding box center [488, 339] width 274 height 167
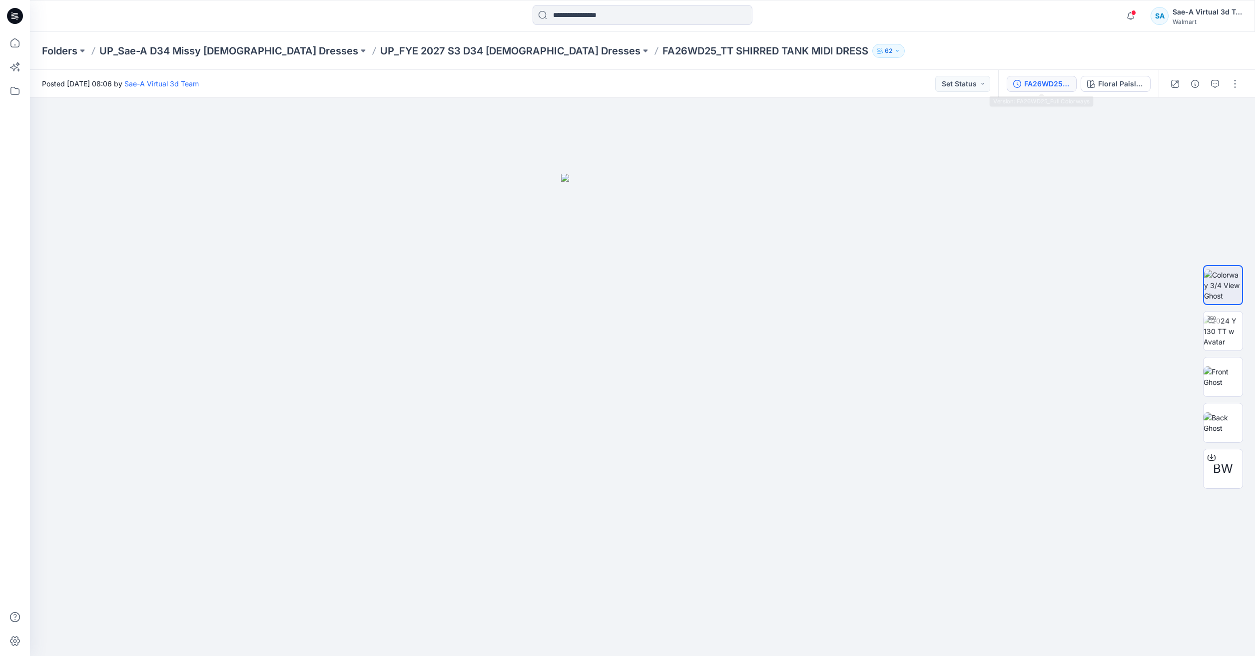
click at [1032, 79] on div "FA26WD25_Full Colorways" at bounding box center [1047, 83] width 46 height 11
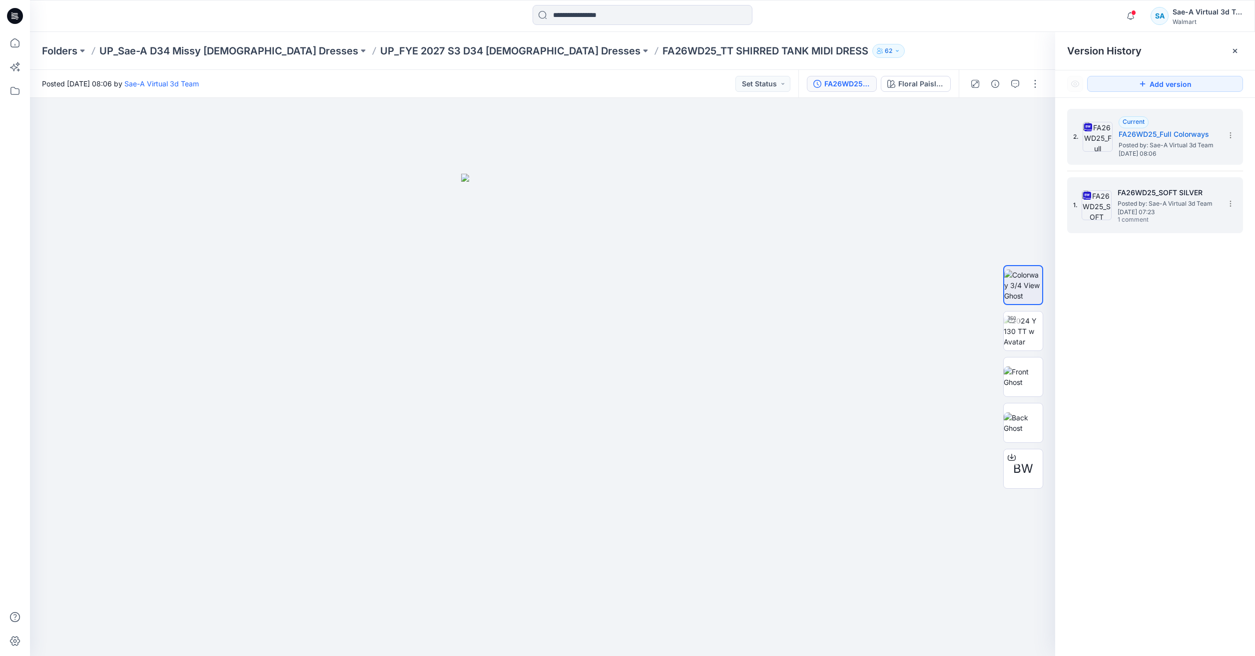
click at [1124, 187] on h5 "FA26WD25_SOFT SILVER" at bounding box center [1168, 193] width 100 height 12
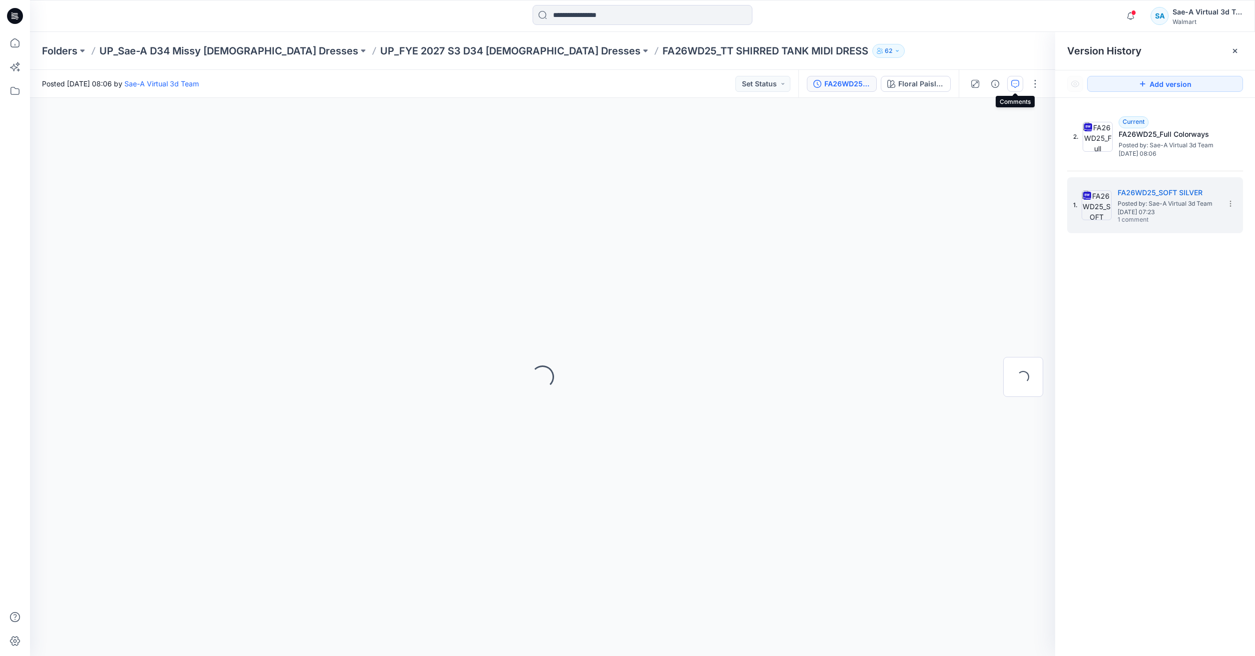
click at [1007, 83] on button "button" at bounding box center [1015, 84] width 16 height 16
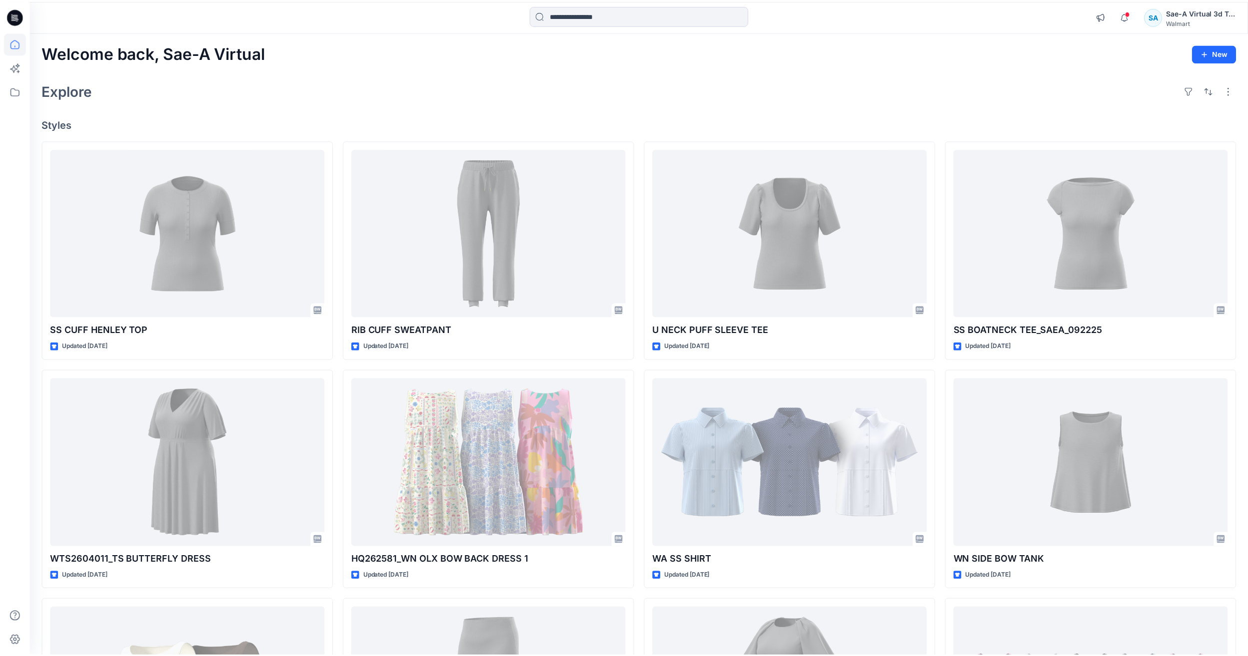
scroll to position [4240, 0]
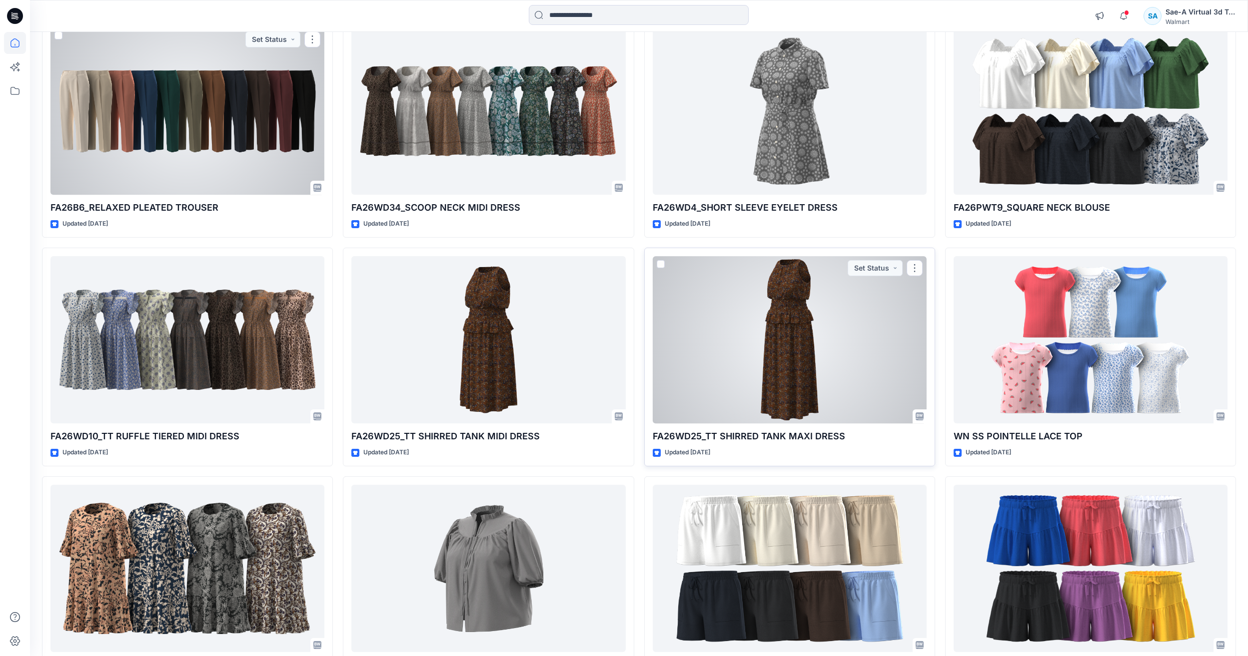
click at [816, 400] on div at bounding box center [789, 339] width 274 height 167
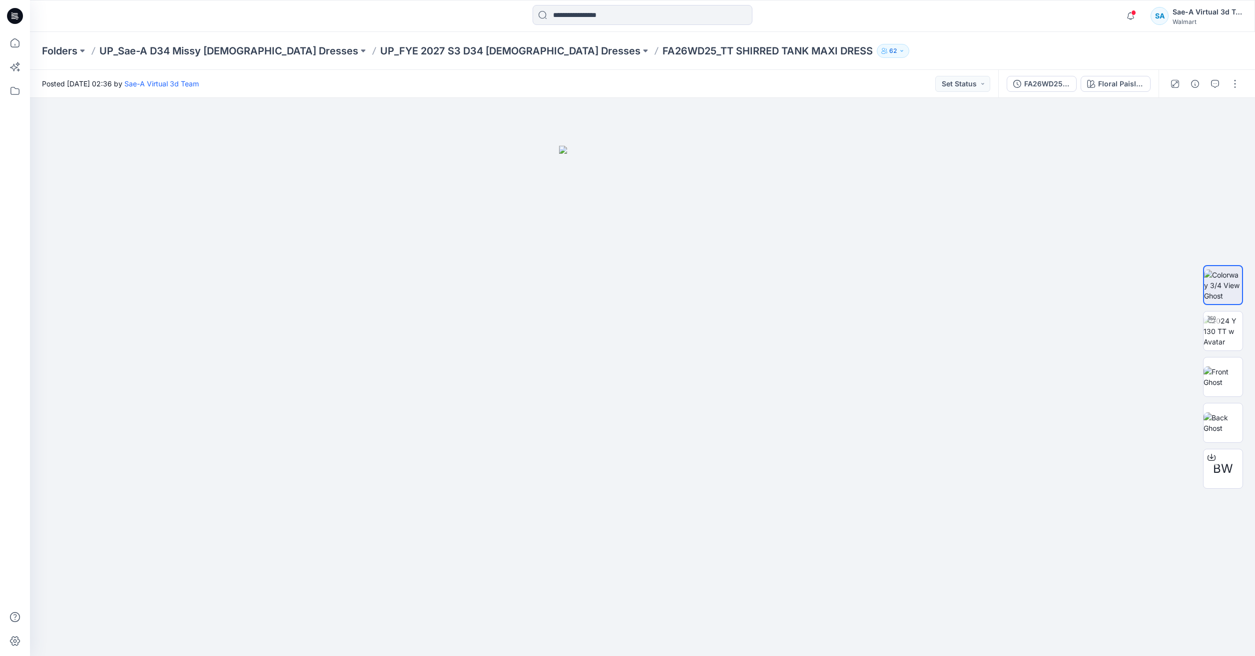
click at [1023, 74] on div "FA26WD25_Full Colorways Floral Paisley Wave 3 CW17" at bounding box center [1078, 84] width 160 height 28
click at [1062, 85] on div "FA26WD25_Full Colorways" at bounding box center [1047, 83] width 46 height 11
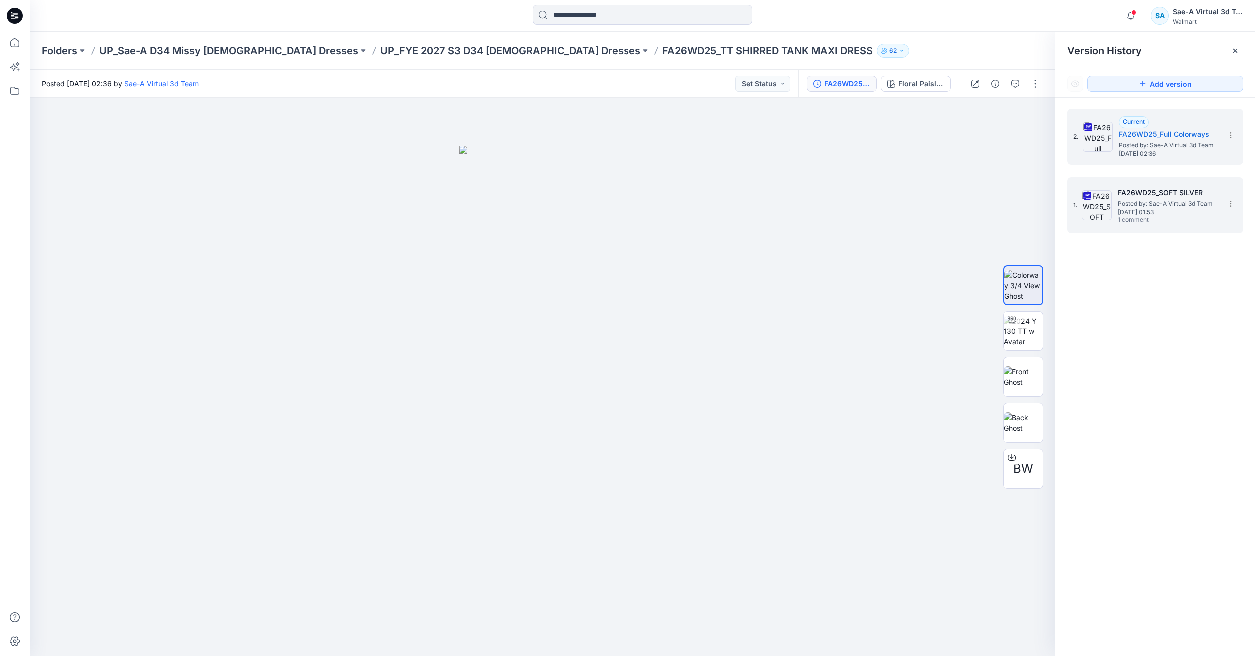
click at [1186, 195] on h5 "FA26WD25_SOFT SILVER" at bounding box center [1168, 193] width 100 height 12
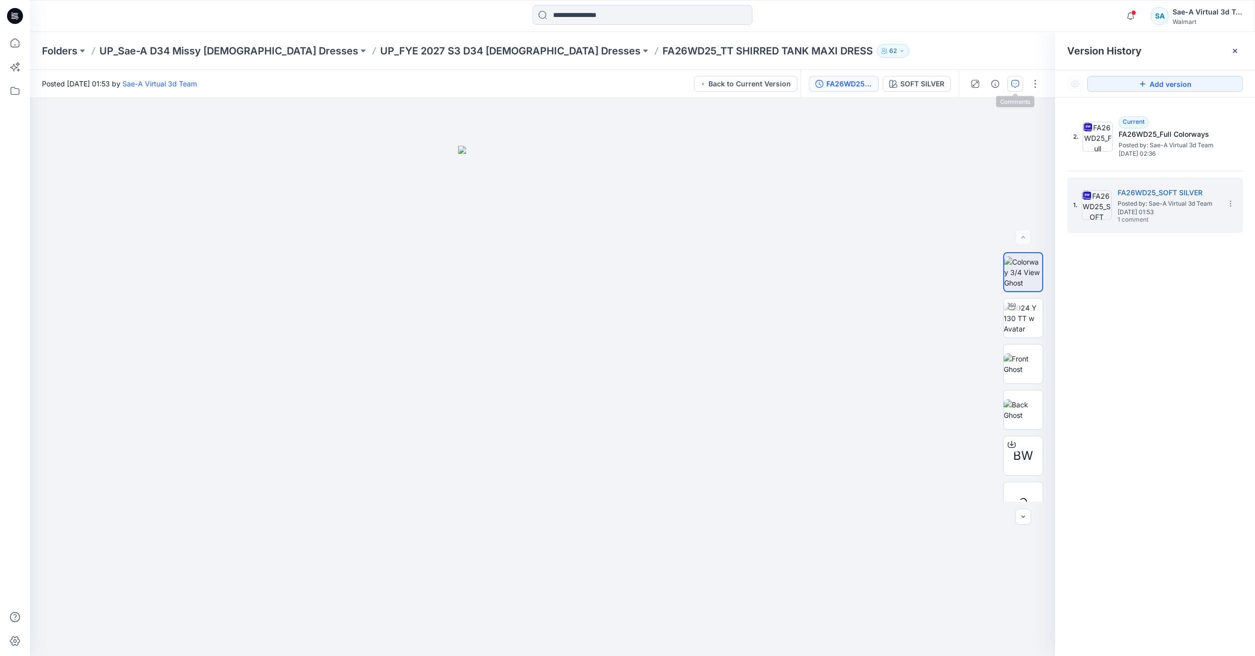
click at [1017, 87] on icon "button" at bounding box center [1015, 84] width 8 height 8
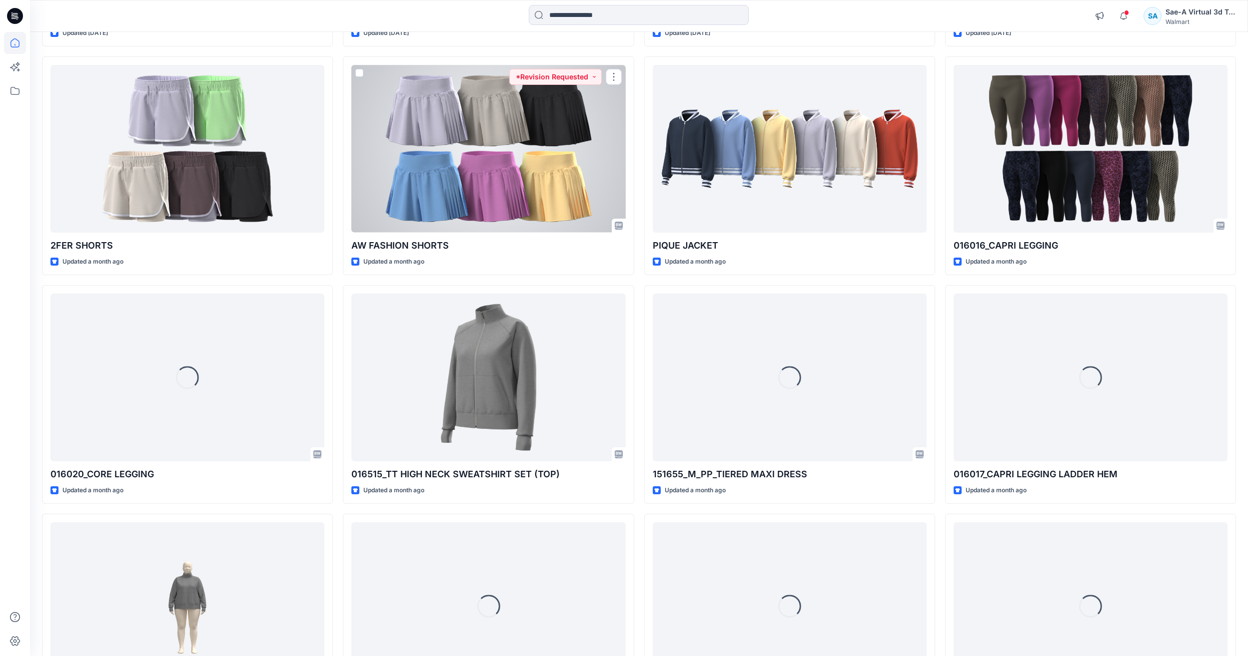
scroll to position [8109, 0]
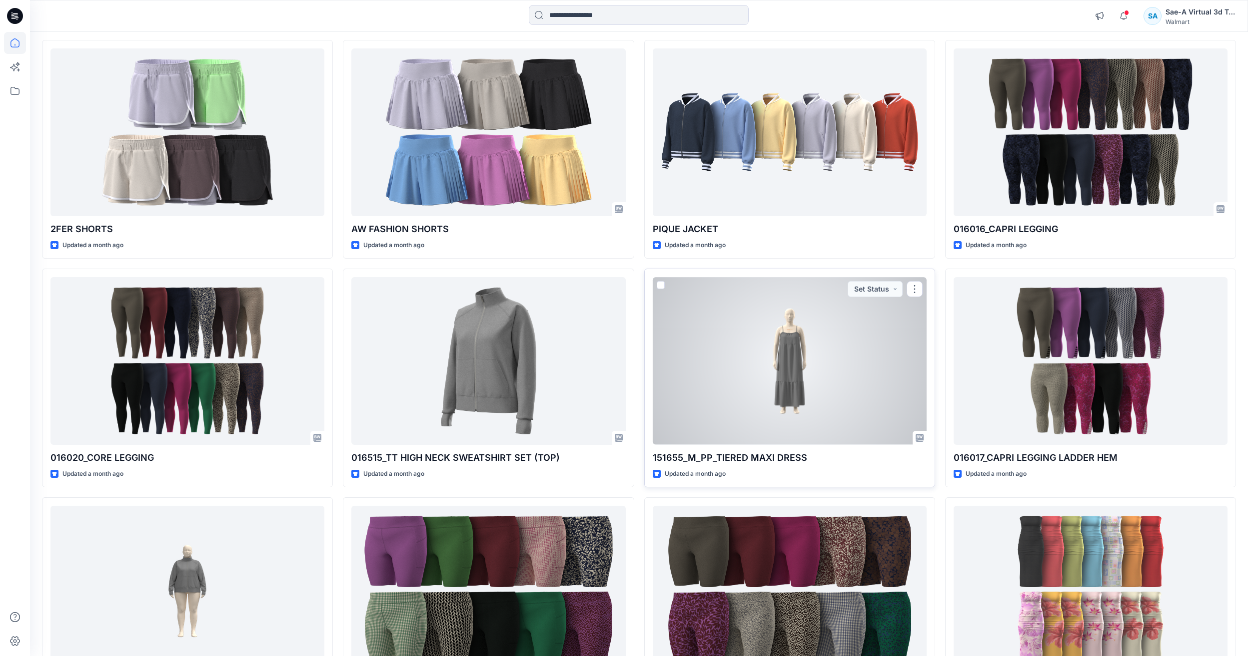
click at [790, 407] on div at bounding box center [789, 360] width 274 height 167
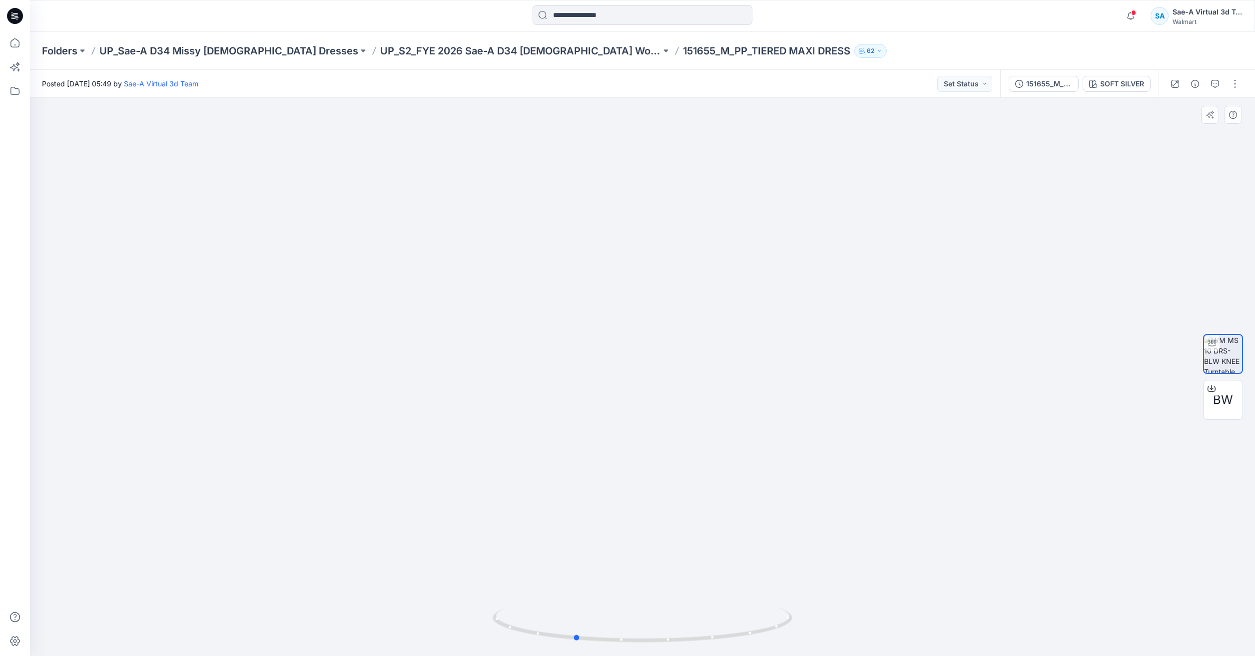
drag, startPoint x: 765, startPoint y: 645, endPoint x: 697, endPoint y: 649, distance: 68.1
click at [697, 649] on div at bounding box center [643, 632] width 300 height 50
drag, startPoint x: 718, startPoint y: 652, endPoint x: 663, endPoint y: 649, distance: 55.0
click at [663, 649] on img at bounding box center [643, 632] width 300 height 48
click at [1217, 84] on icon "button" at bounding box center [1215, 84] width 8 height 8
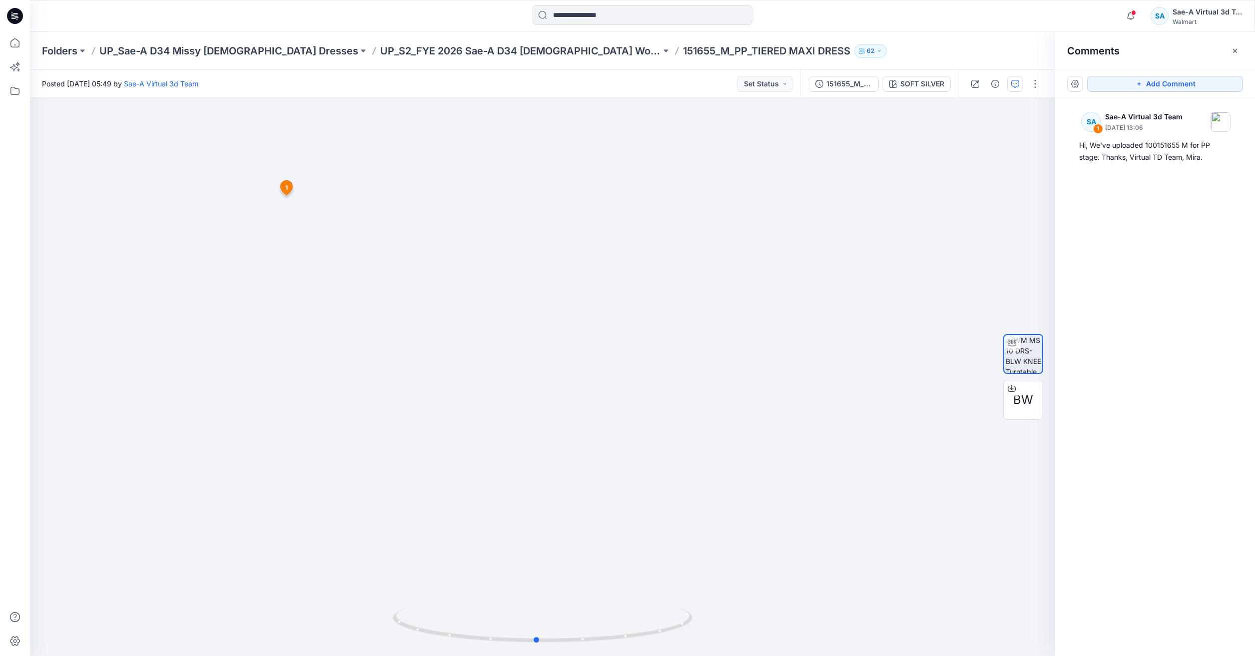
drag, startPoint x: 600, startPoint y: 651, endPoint x: 741, endPoint y: 656, distance: 141.5
click at [741, 656] on html "Notifications [PERSON_NAME] [PERSON_NAME] commented on WA SS SHIRT_FULL COLORWA…" at bounding box center [627, 328] width 1255 height 656
click at [828, 86] on div "151655_M_PP_TIERED MAXI DRESS" at bounding box center [849, 83] width 46 height 11
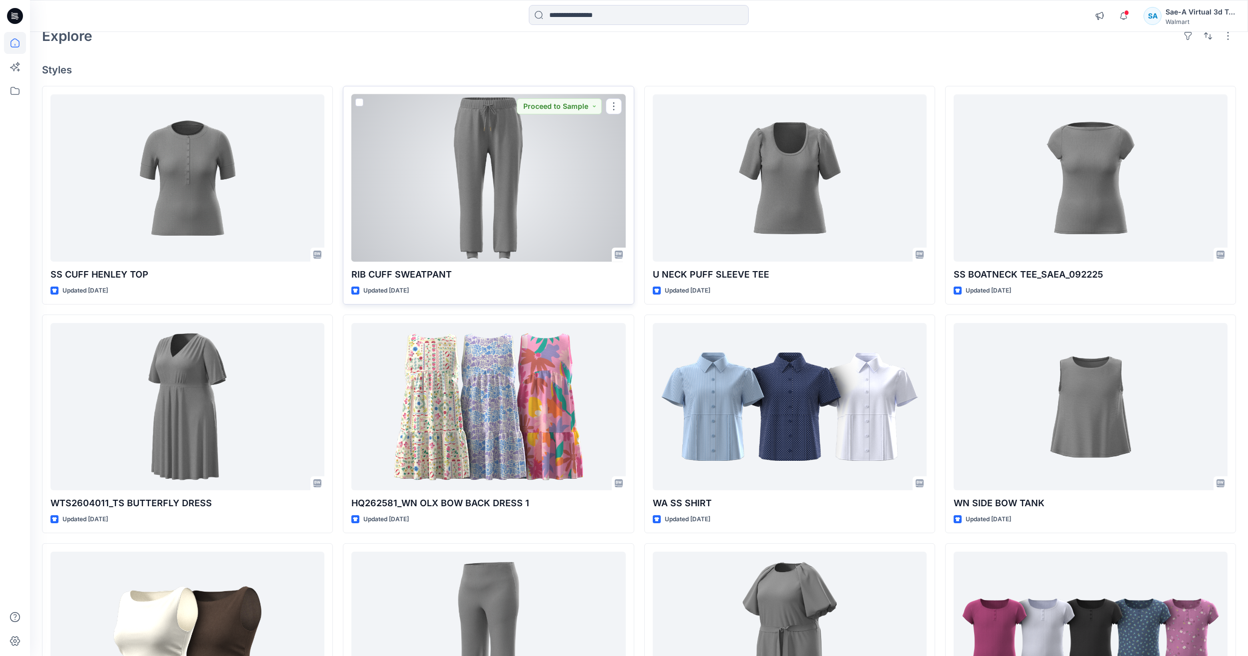
scroll to position [208, 0]
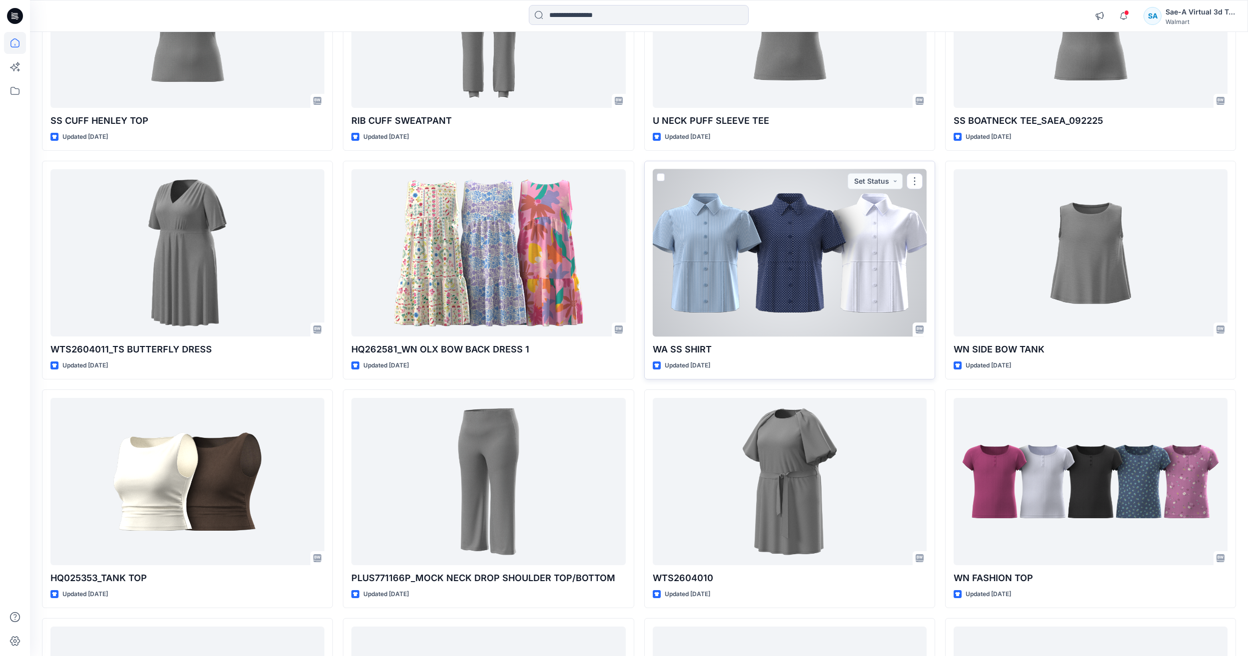
click at [770, 313] on div at bounding box center [789, 252] width 274 height 167
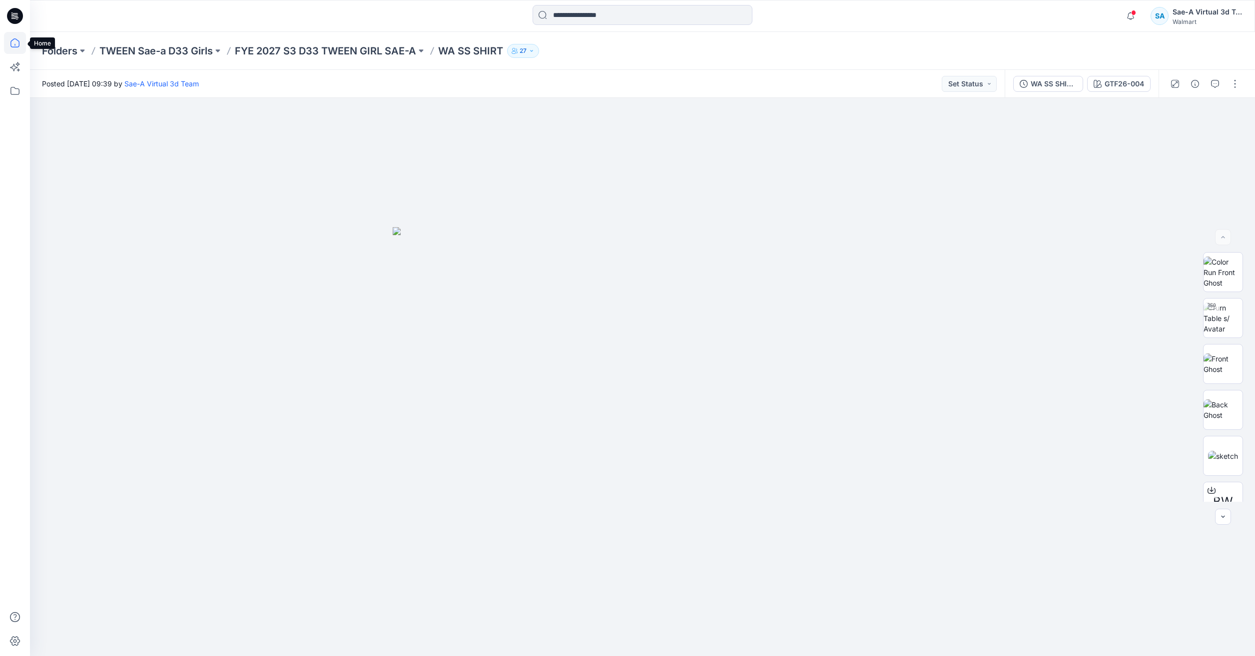
click at [18, 45] on icon at bounding box center [15, 43] width 22 height 22
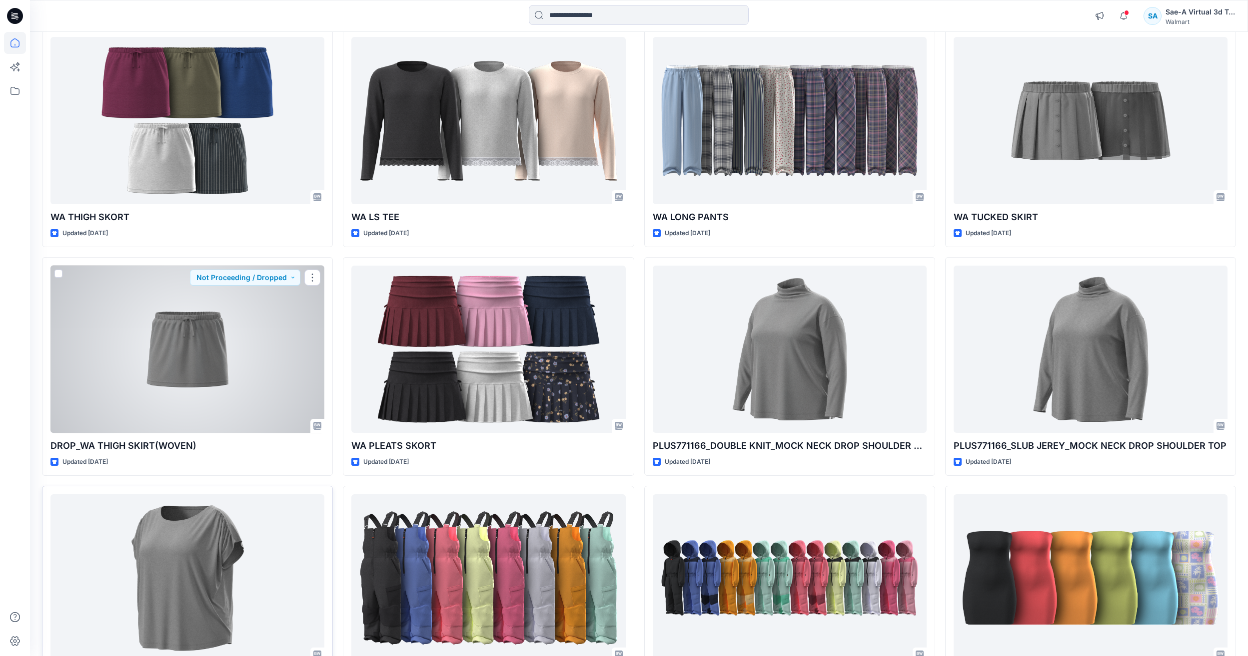
scroll to position [799, 0]
